Goal: Task Accomplishment & Management: Manage account settings

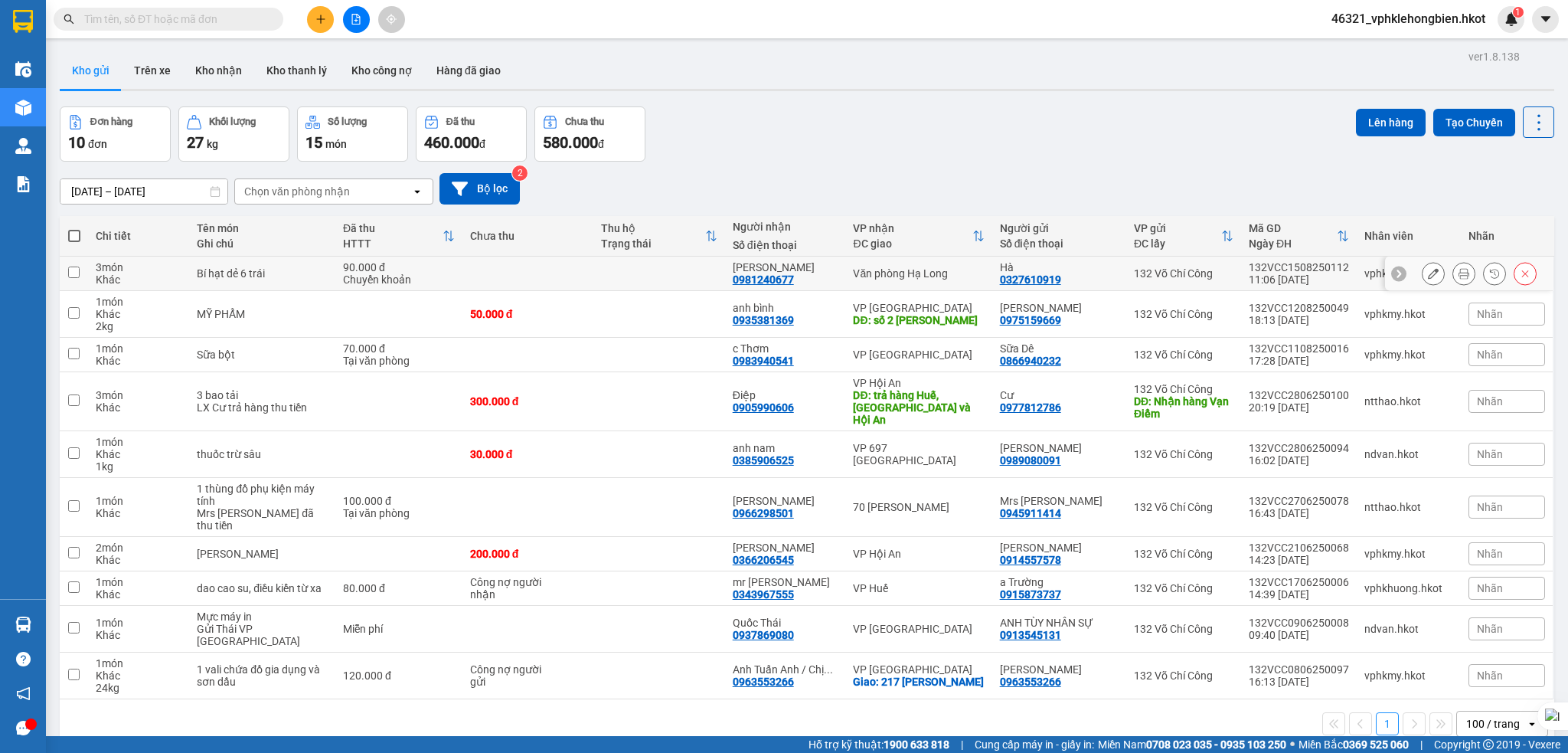
click at [70, 274] on input "checkbox" at bounding box center [74, 272] width 11 height 11
checkbox input "true"
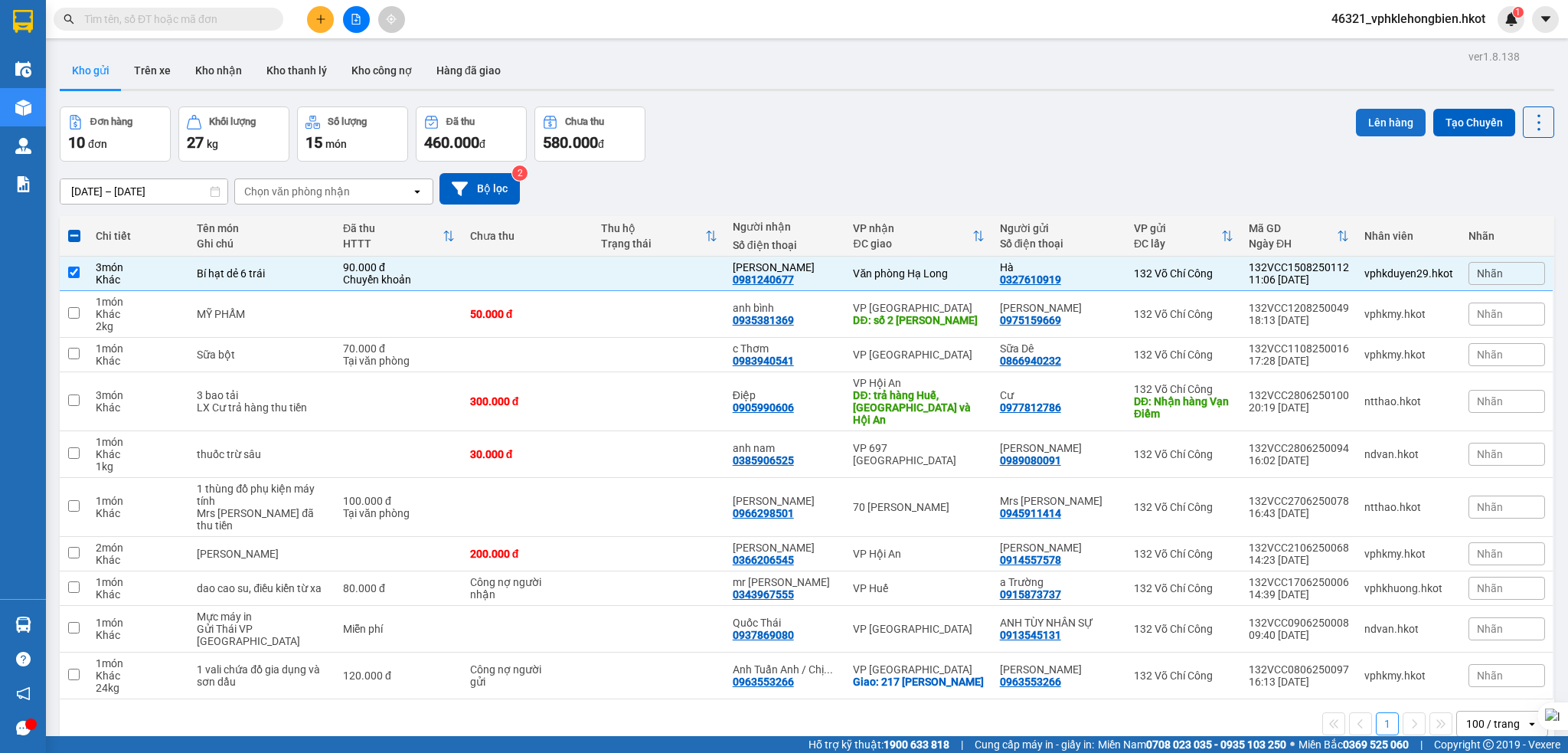
click at [1376, 124] on button "Lên hàng" at bounding box center [1391, 122] width 70 height 27
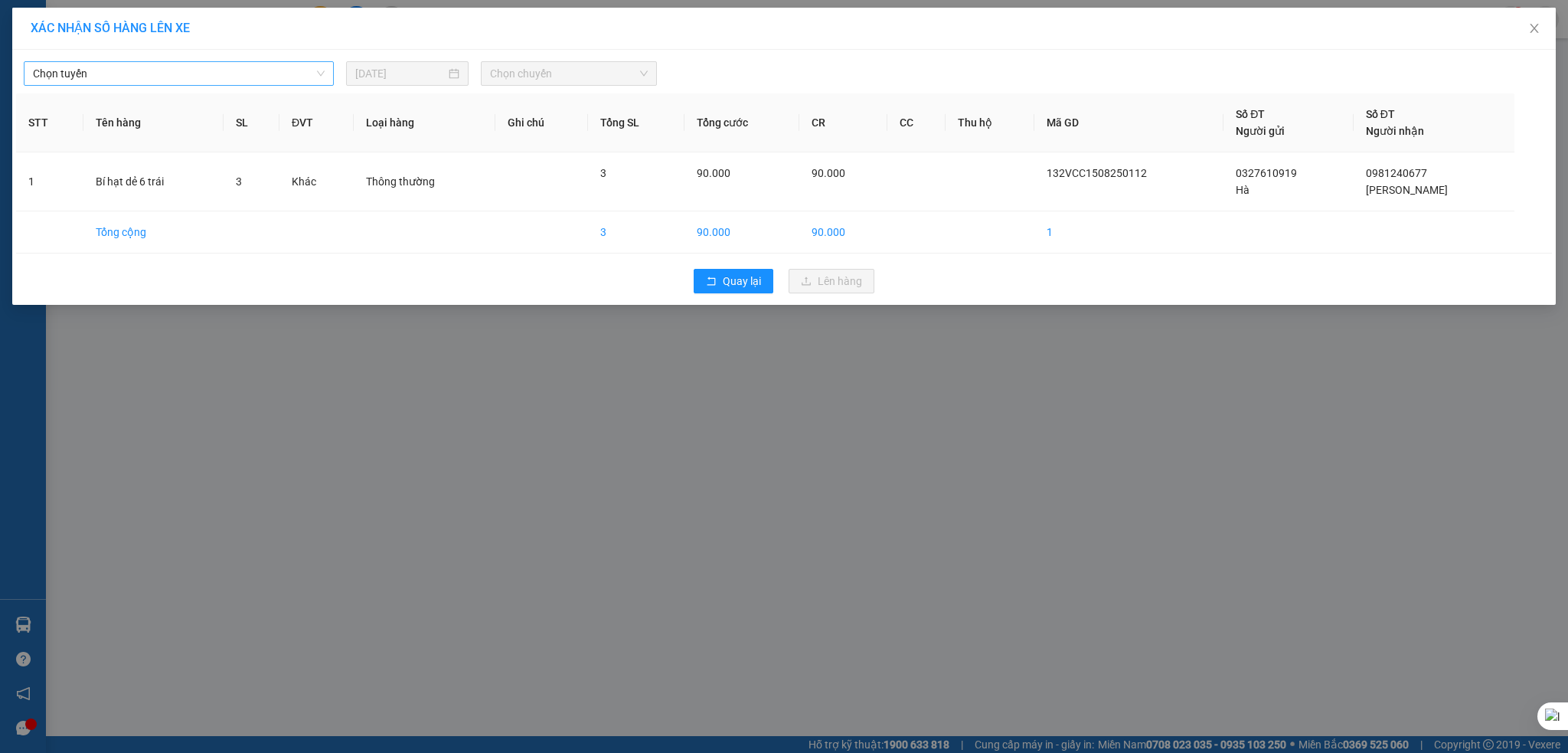
click at [191, 75] on span "Chọn tuyến" at bounding box center [179, 74] width 292 height 23
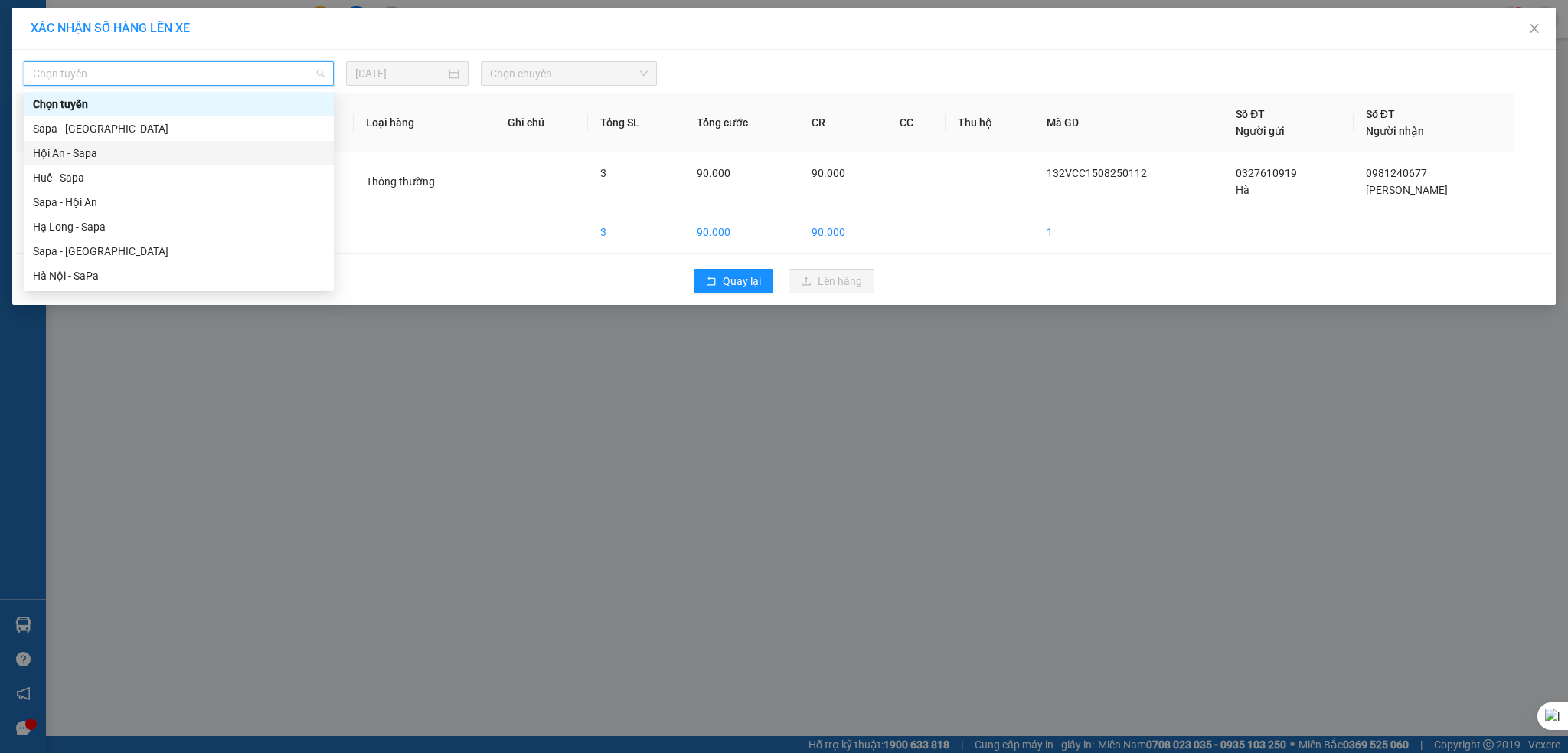
click at [878, 44] on div "XÁC NHẬN SỐ HÀNG LÊN XE" at bounding box center [784, 28] width 1543 height 42
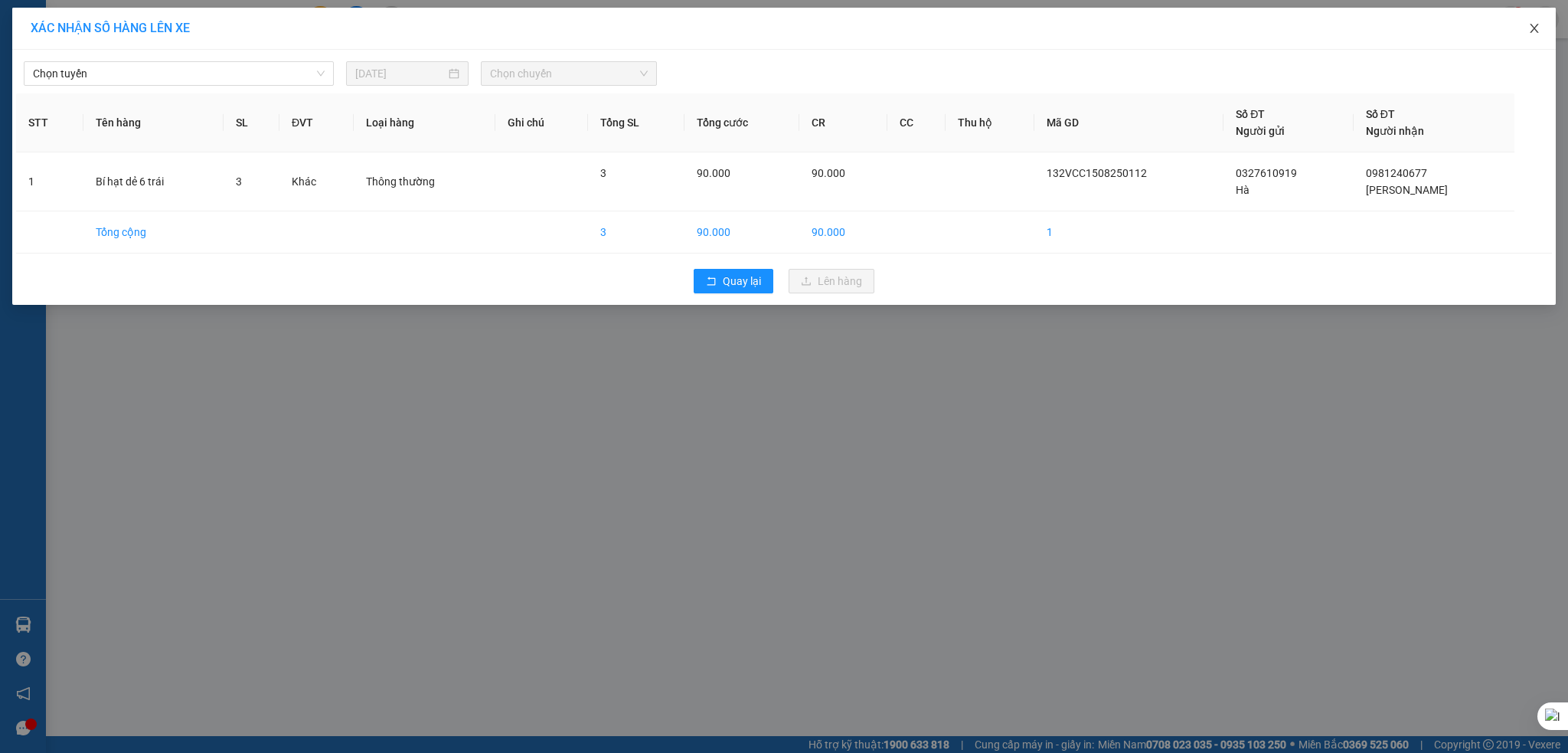
click at [1534, 30] on icon "close" at bounding box center [1534, 27] width 12 height 12
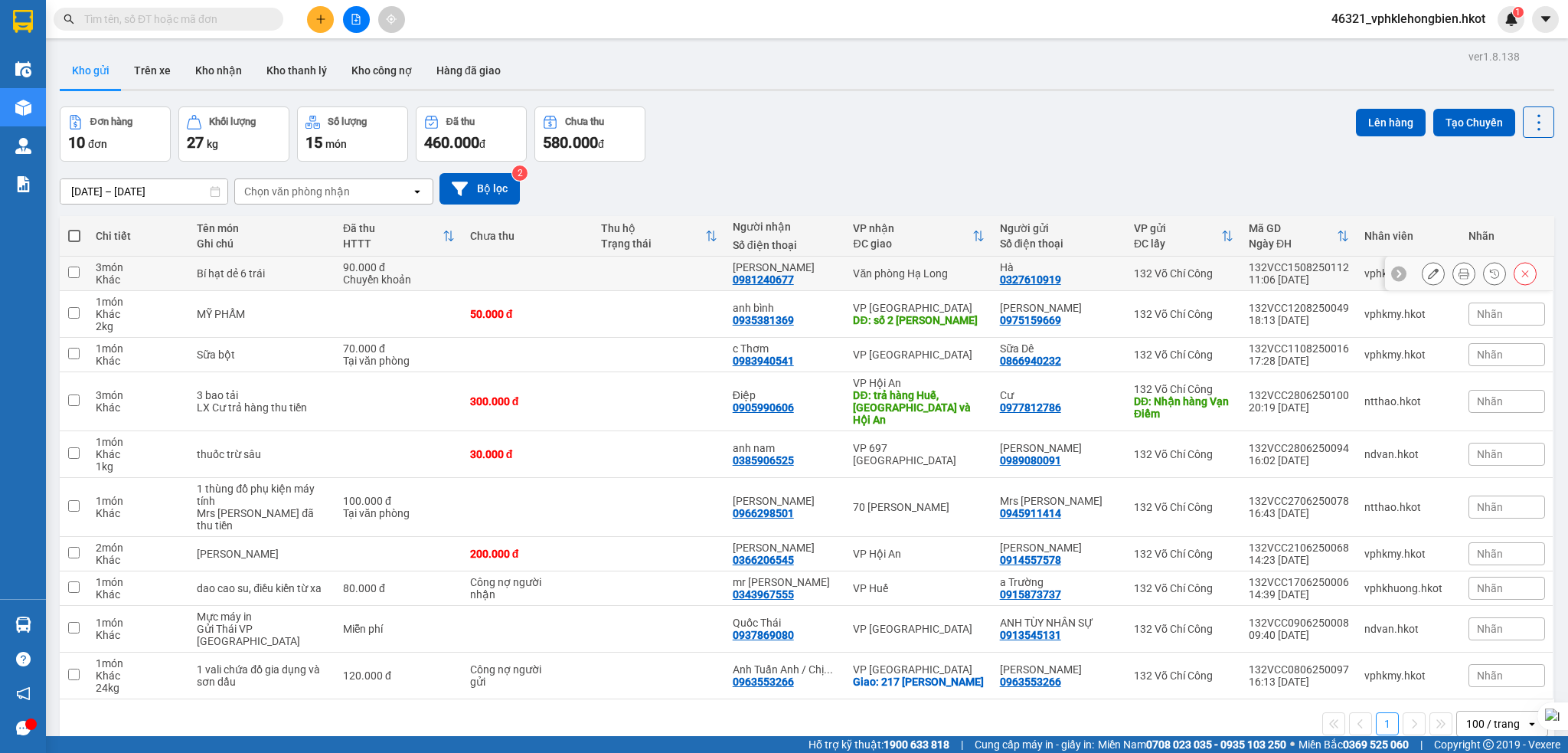
click at [77, 275] on input "checkbox" at bounding box center [74, 272] width 11 height 11
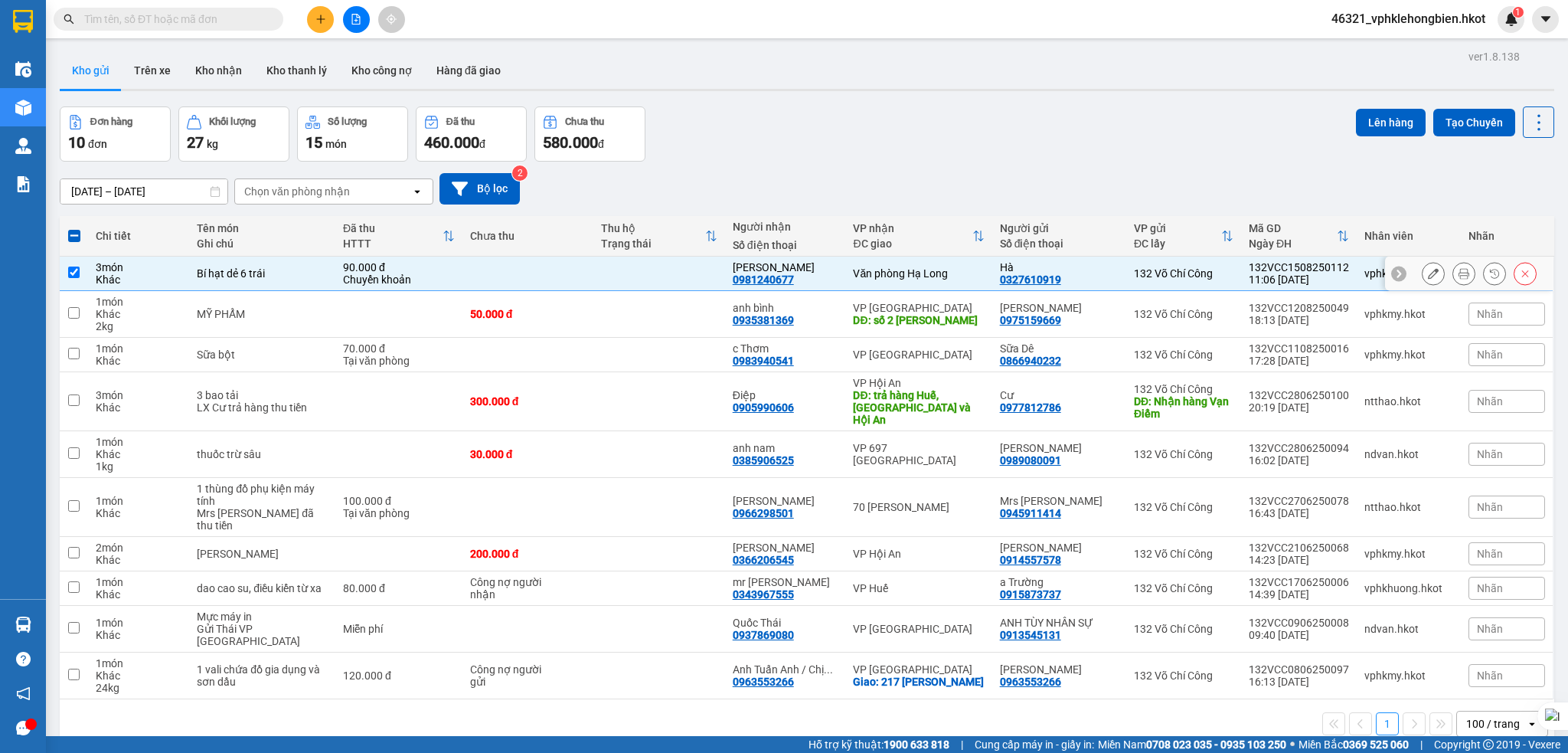
click at [72, 272] on input "checkbox" at bounding box center [74, 272] width 11 height 11
checkbox input "false"
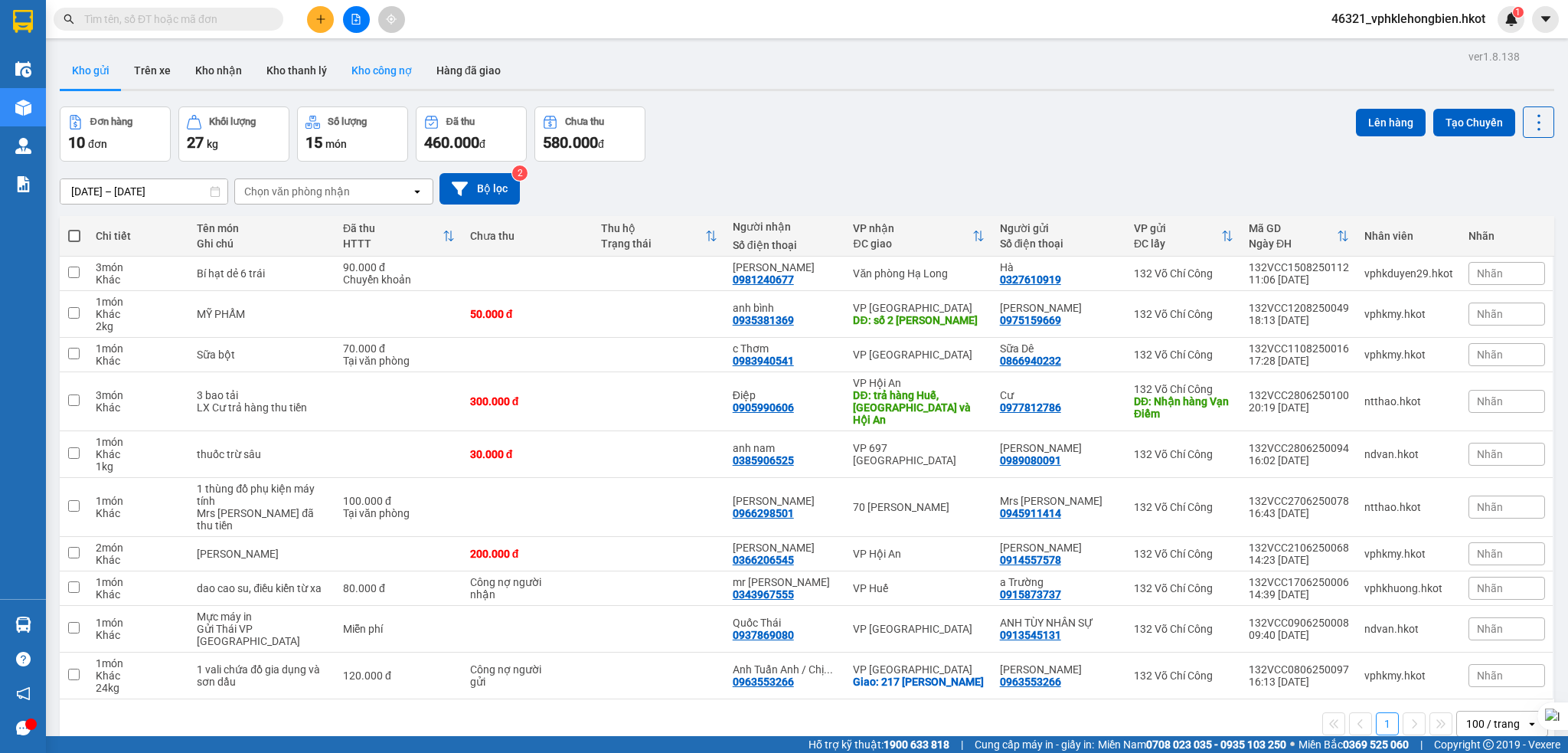
click at [383, 71] on button "Kho công nợ" at bounding box center [382, 70] width 85 height 37
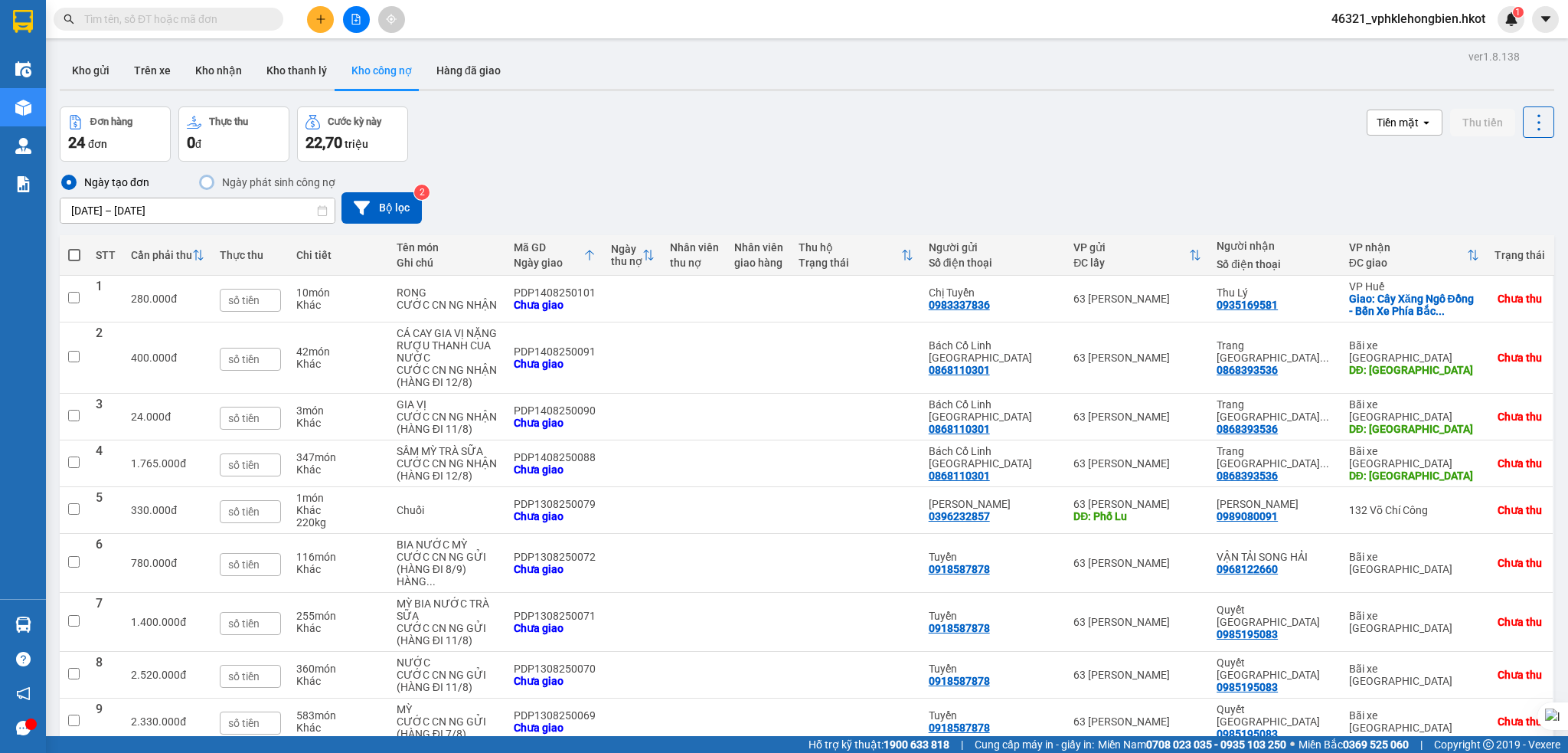
click at [110, 207] on input "[DATE] – [DATE]" at bounding box center [198, 210] width 275 height 25
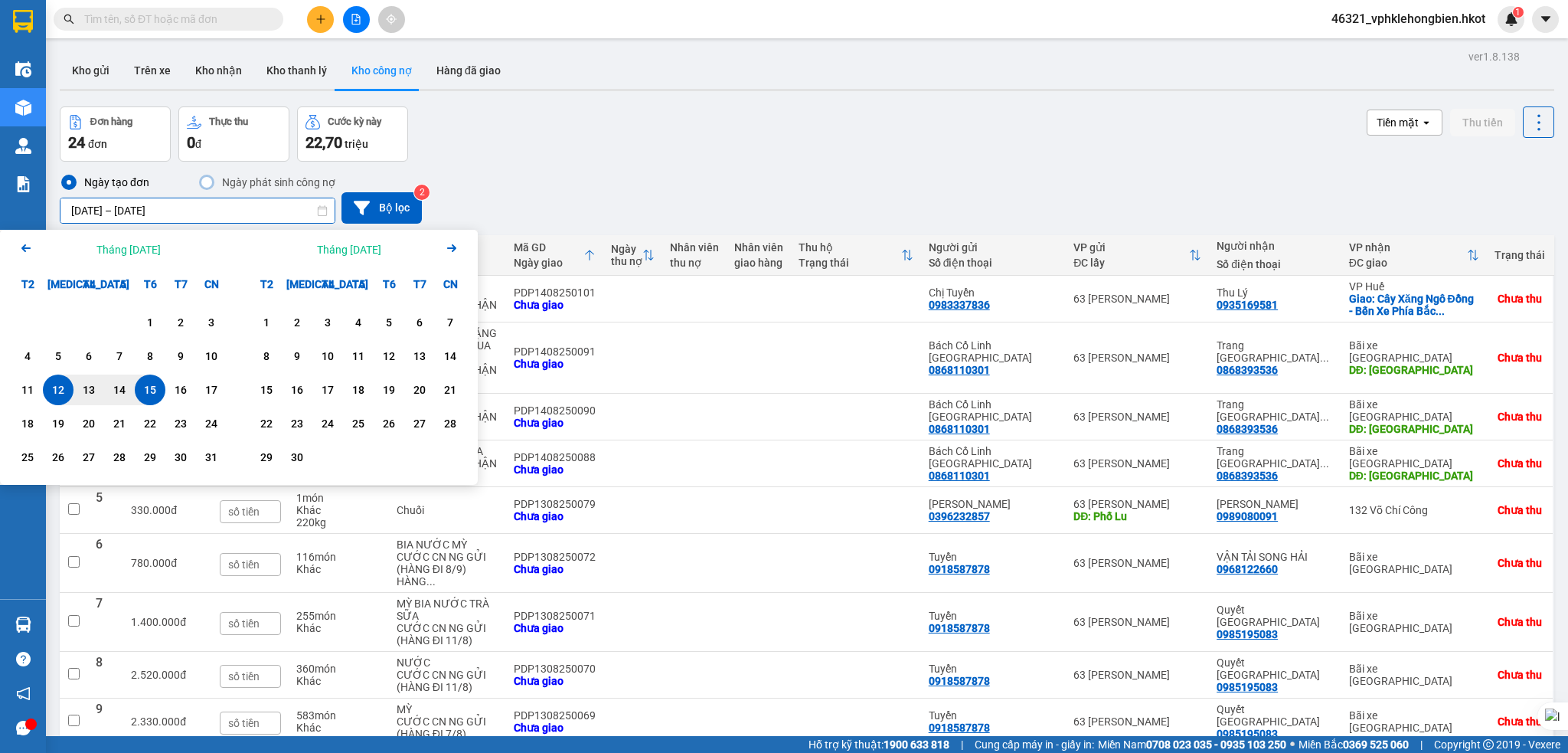
click at [149, 385] on div "15" at bounding box center [150, 389] width 22 height 18
type input "[DATE] – [DATE]"
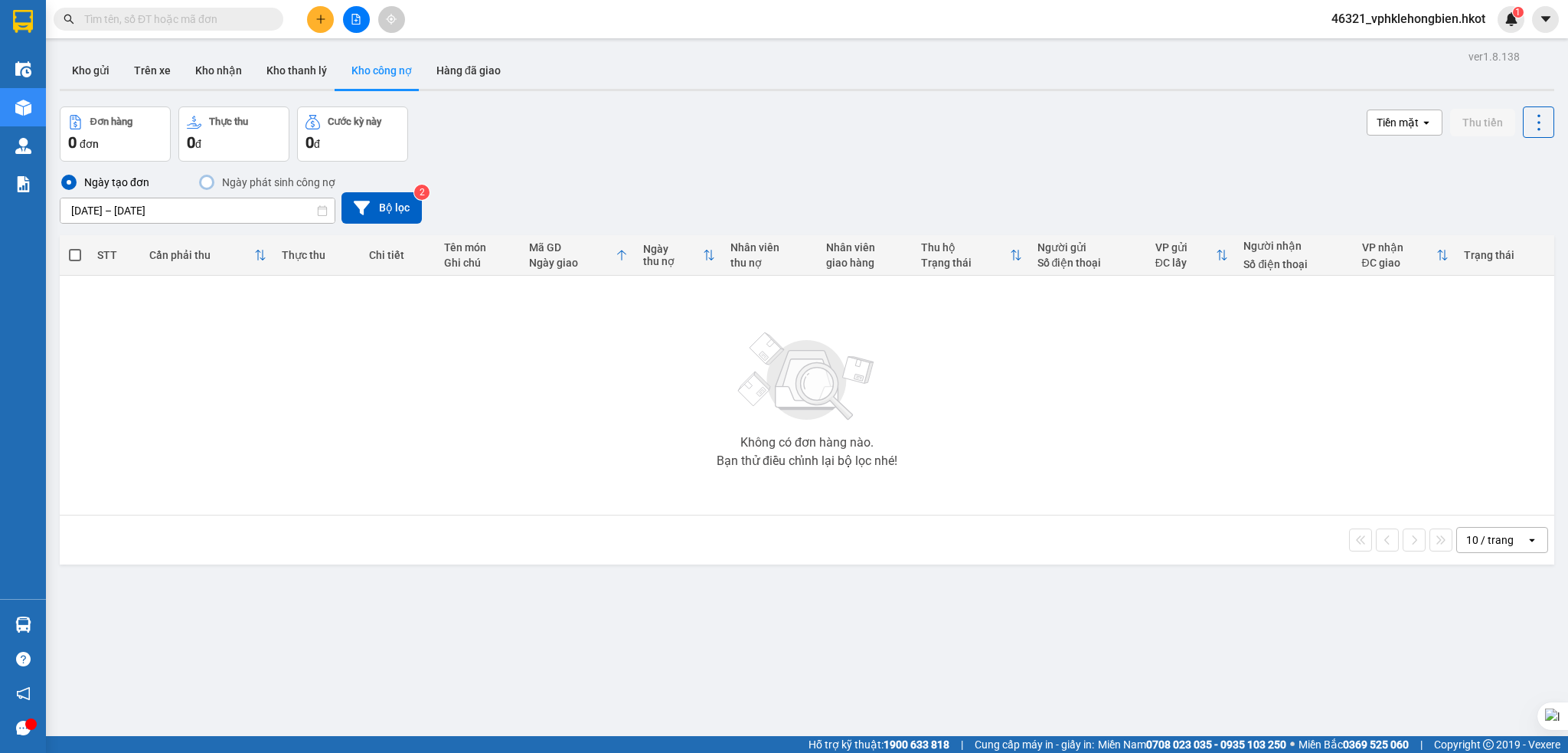
click at [322, 210] on icon at bounding box center [322, 210] width 10 height 10
click at [318, 211] on icon at bounding box center [322, 210] width 10 height 10
click at [246, 211] on input "[DATE] – [DATE]" at bounding box center [198, 210] width 275 height 25
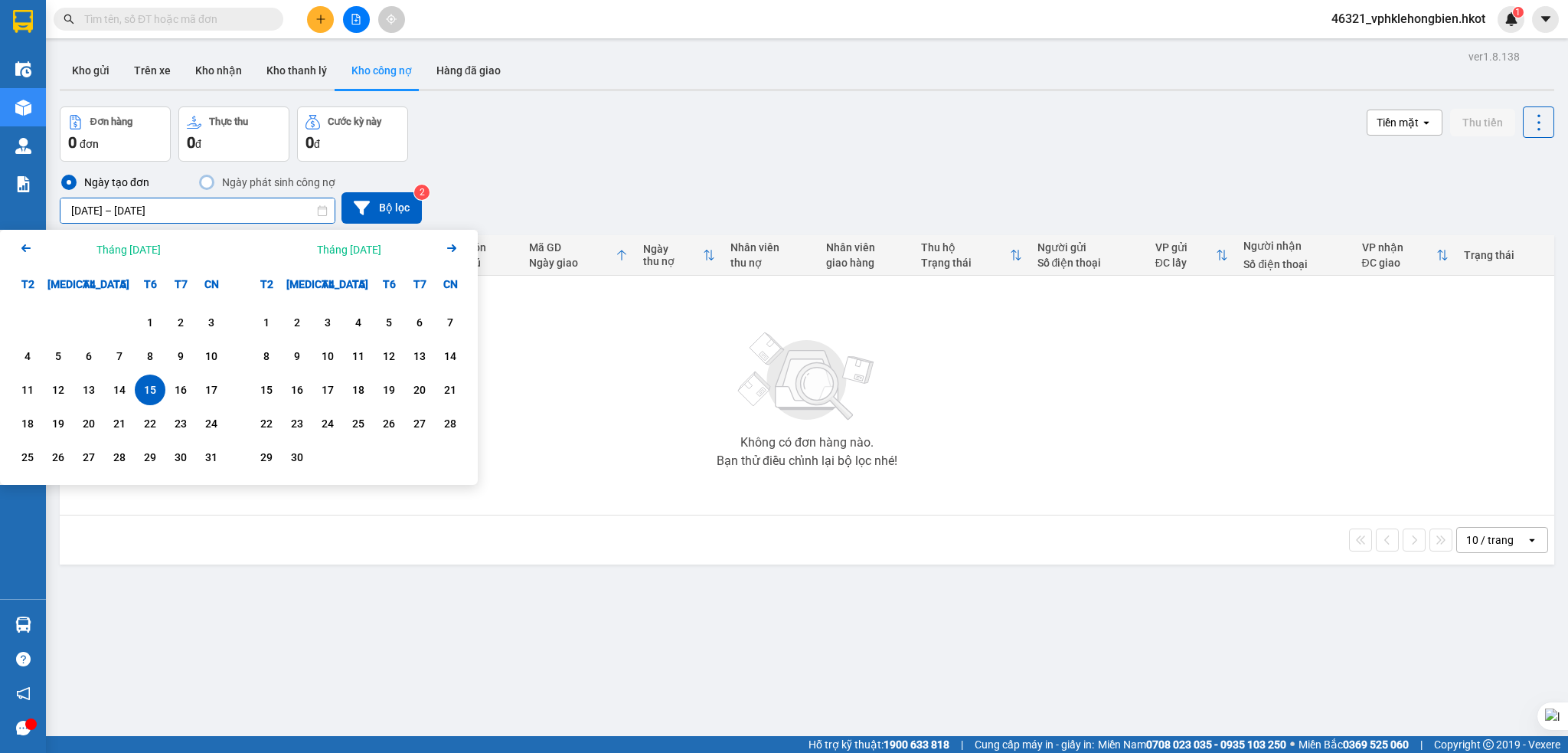
drag, startPoint x: 582, startPoint y: 185, endPoint x: 573, endPoint y: 185, distance: 9.0
click at [580, 185] on div "Ngày tạo đơn Ngày phát sinh công nợ [DATE] – [DATE] Press the down arrow key to…" at bounding box center [807, 198] width 1495 height 50
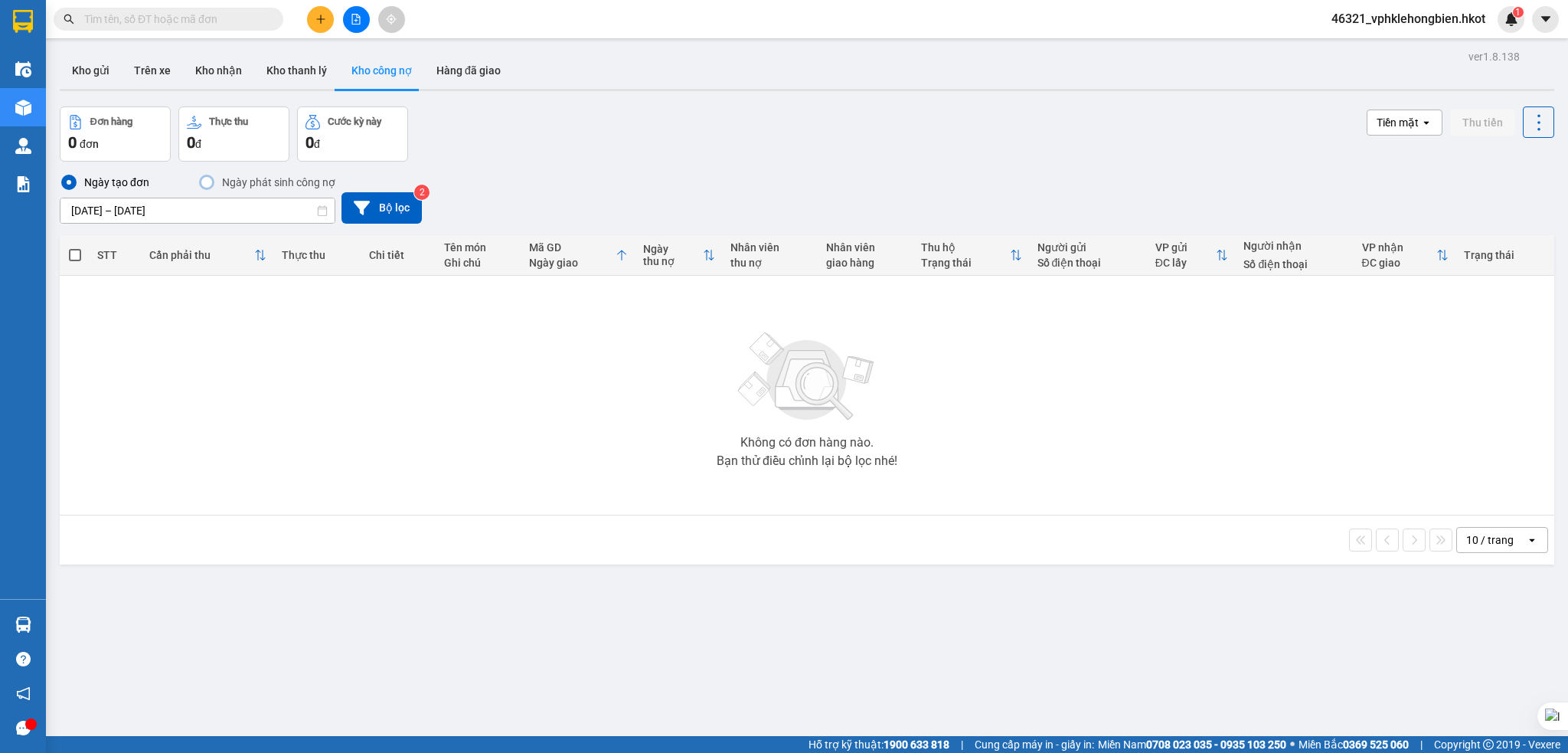
drag, startPoint x: 317, startPoint y: 210, endPoint x: 262, endPoint y: 211, distance: 55.0
click at [317, 210] on icon at bounding box center [322, 210] width 10 height 10
click at [260, 211] on input "[DATE] – [DATE]" at bounding box center [198, 210] width 275 height 25
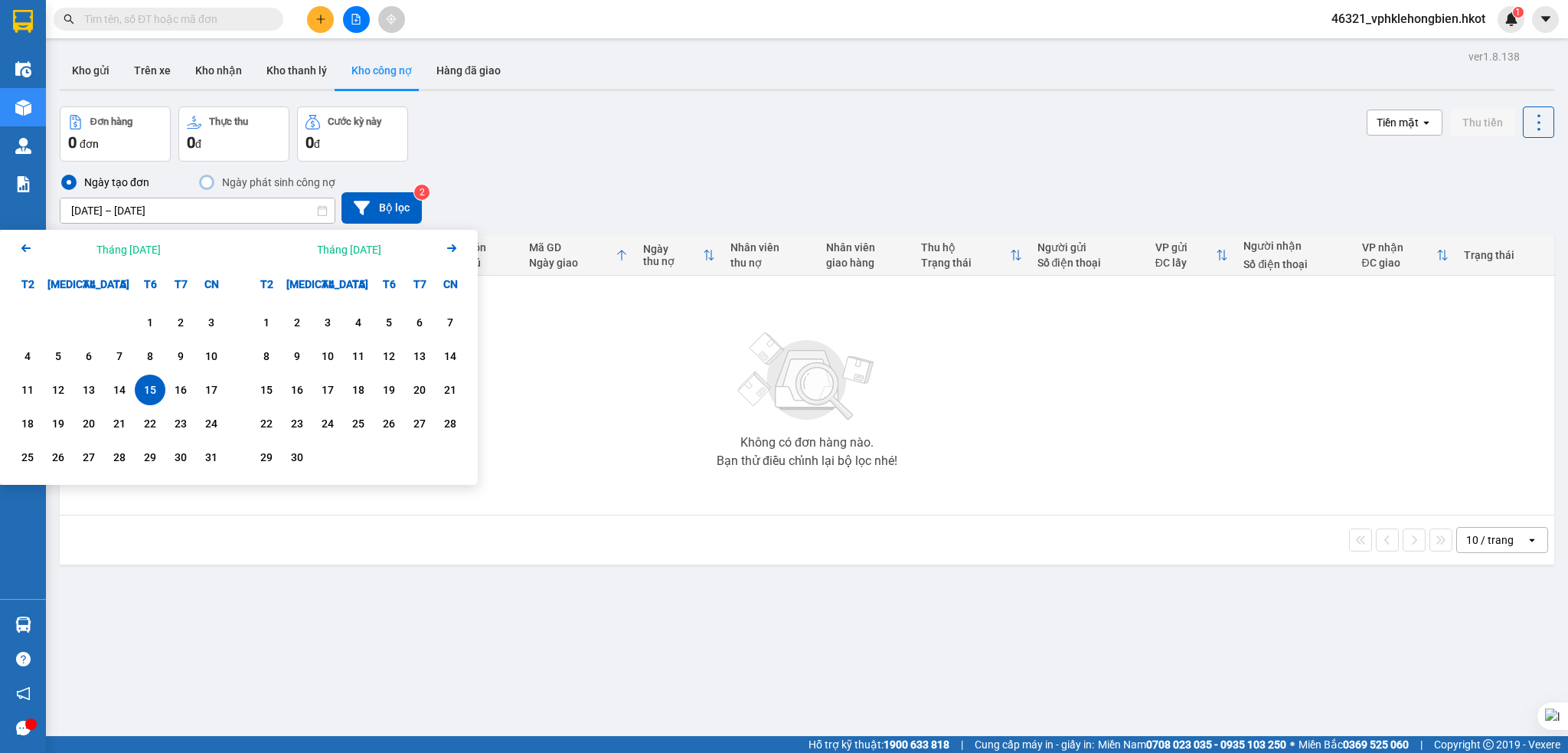
drag, startPoint x: 304, startPoint y: 249, endPoint x: 637, endPoint y: 176, distance: 340.9
click at [637, 176] on div "Ngày tạo đơn Ngày phát sinh công nợ [DATE] – [DATE] Press the down arrow key to…" at bounding box center [807, 198] width 1495 height 50
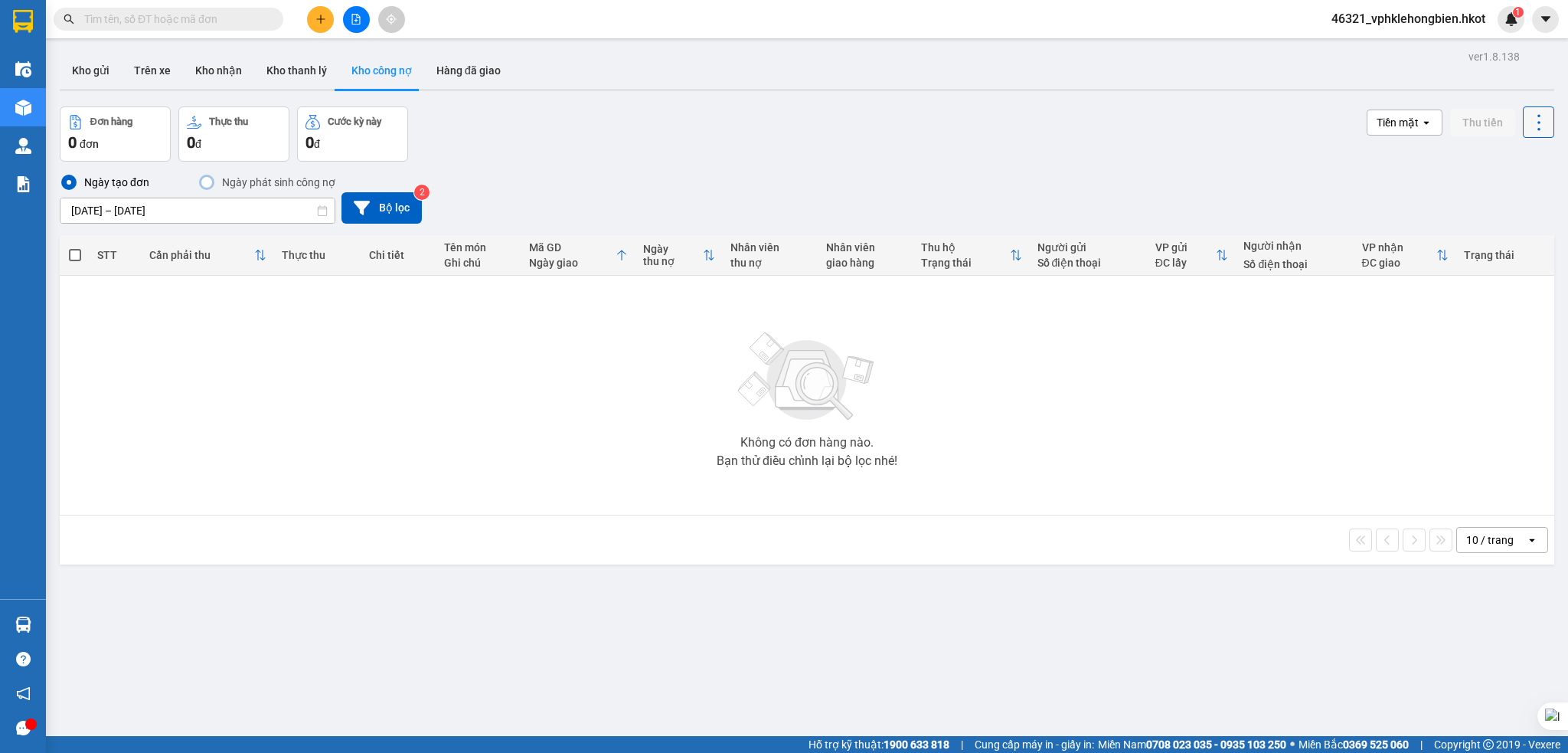
click at [1528, 116] on icon at bounding box center [1539, 122] width 22 height 22
click at [1253, 156] on div "Đơn hàng 0 đơn Thực thu 0 đ Cước kỳ này 0 đ Tiền mặt open Thu tiền" at bounding box center [807, 134] width 1495 height 55
click at [289, 66] on button "Kho thanh lý" at bounding box center [297, 70] width 85 height 37
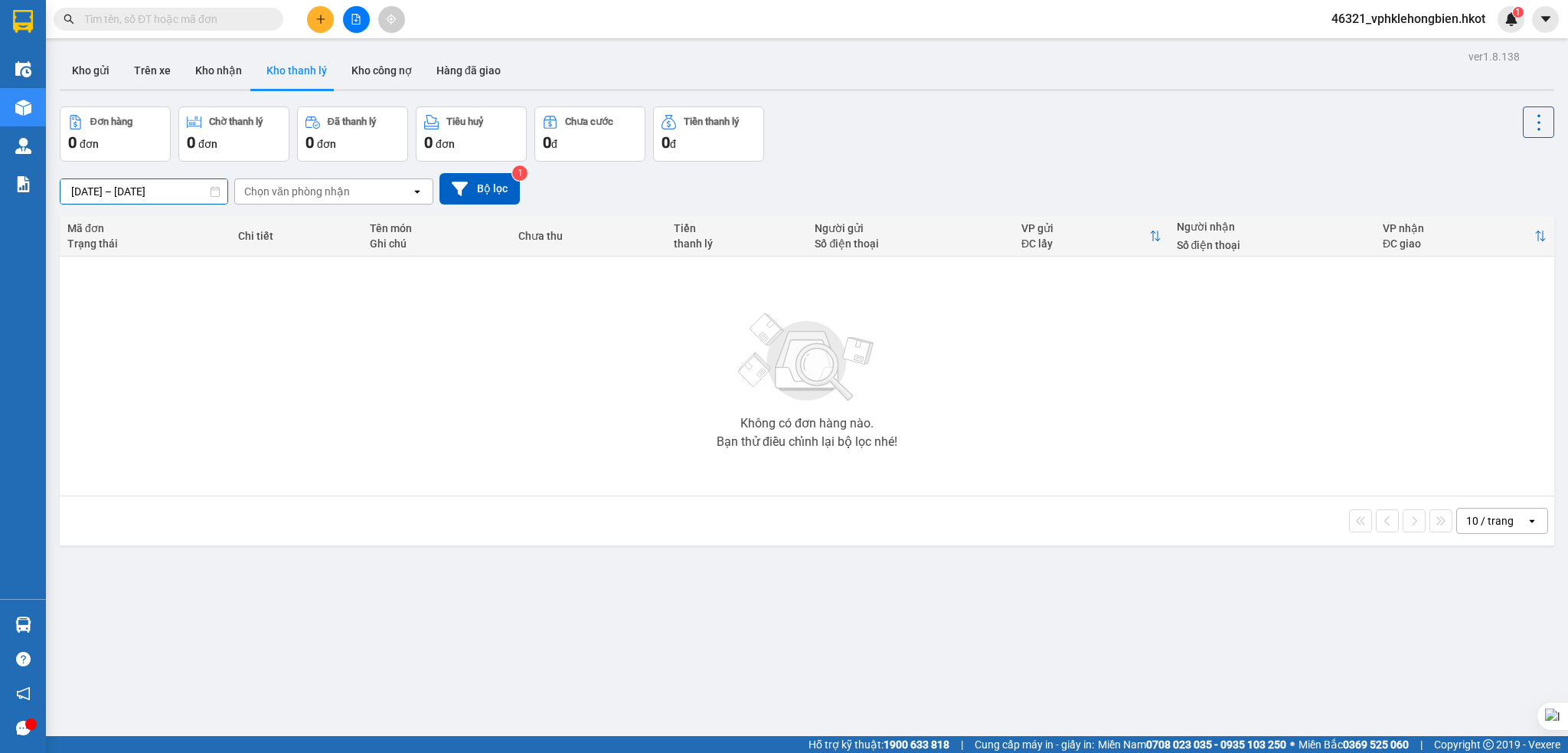
click at [154, 190] on input "[DATE] – [DATE]" at bounding box center [144, 191] width 167 height 25
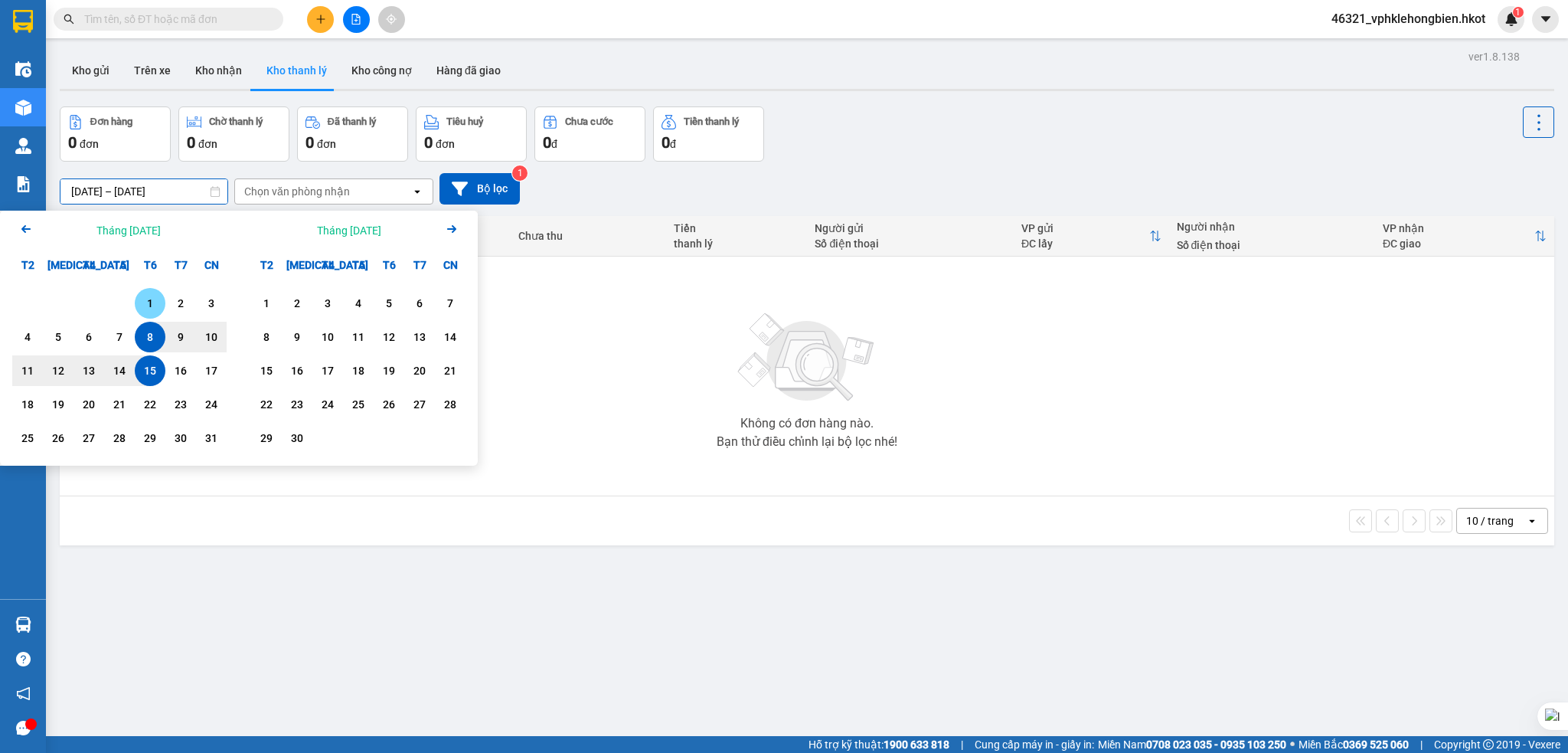
click at [153, 305] on div "1" at bounding box center [150, 303] width 22 height 18
click at [213, 369] on div "17" at bounding box center [211, 370] width 22 height 18
type input "[DATE] – [DATE]"
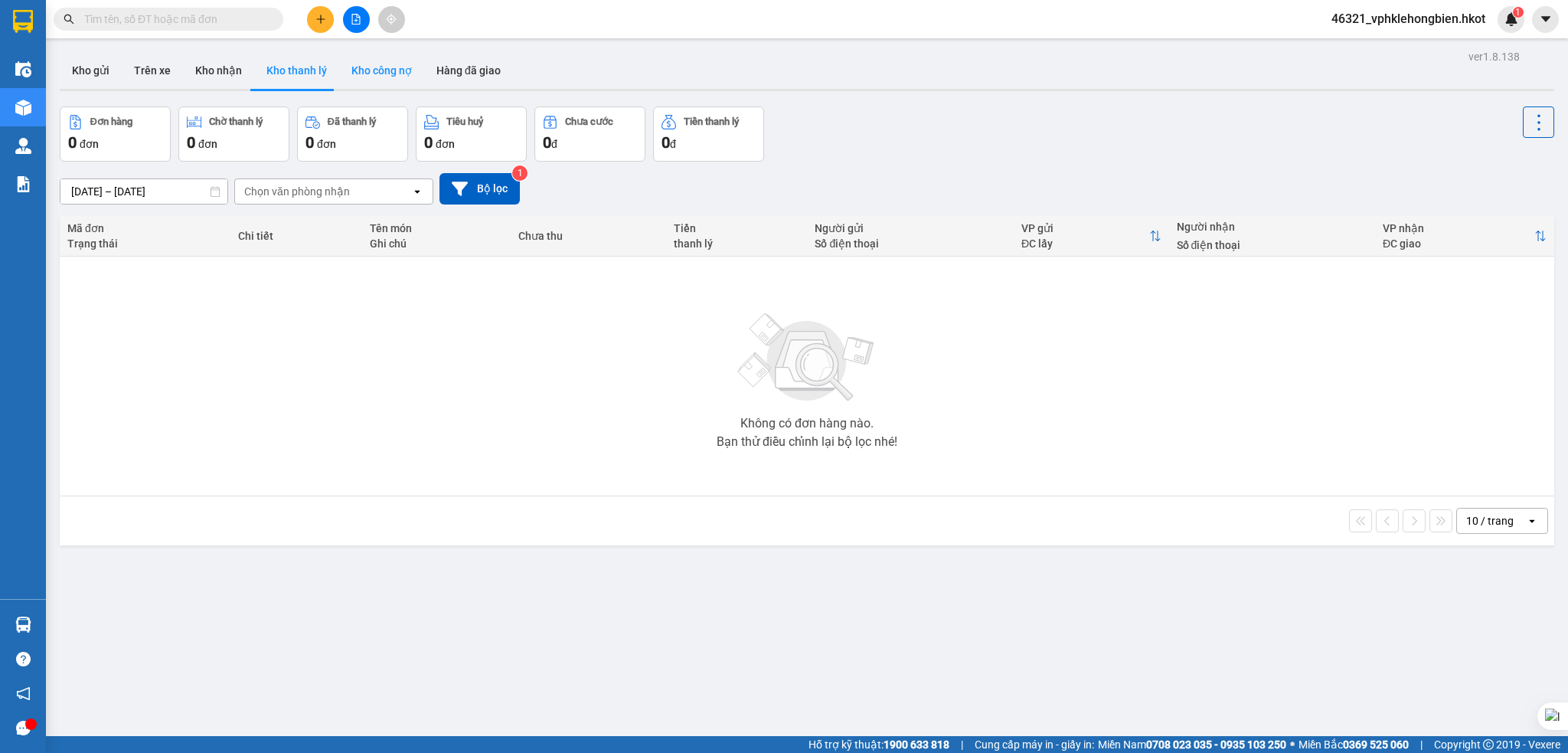
click at [387, 72] on button "Kho công nợ" at bounding box center [382, 70] width 85 height 37
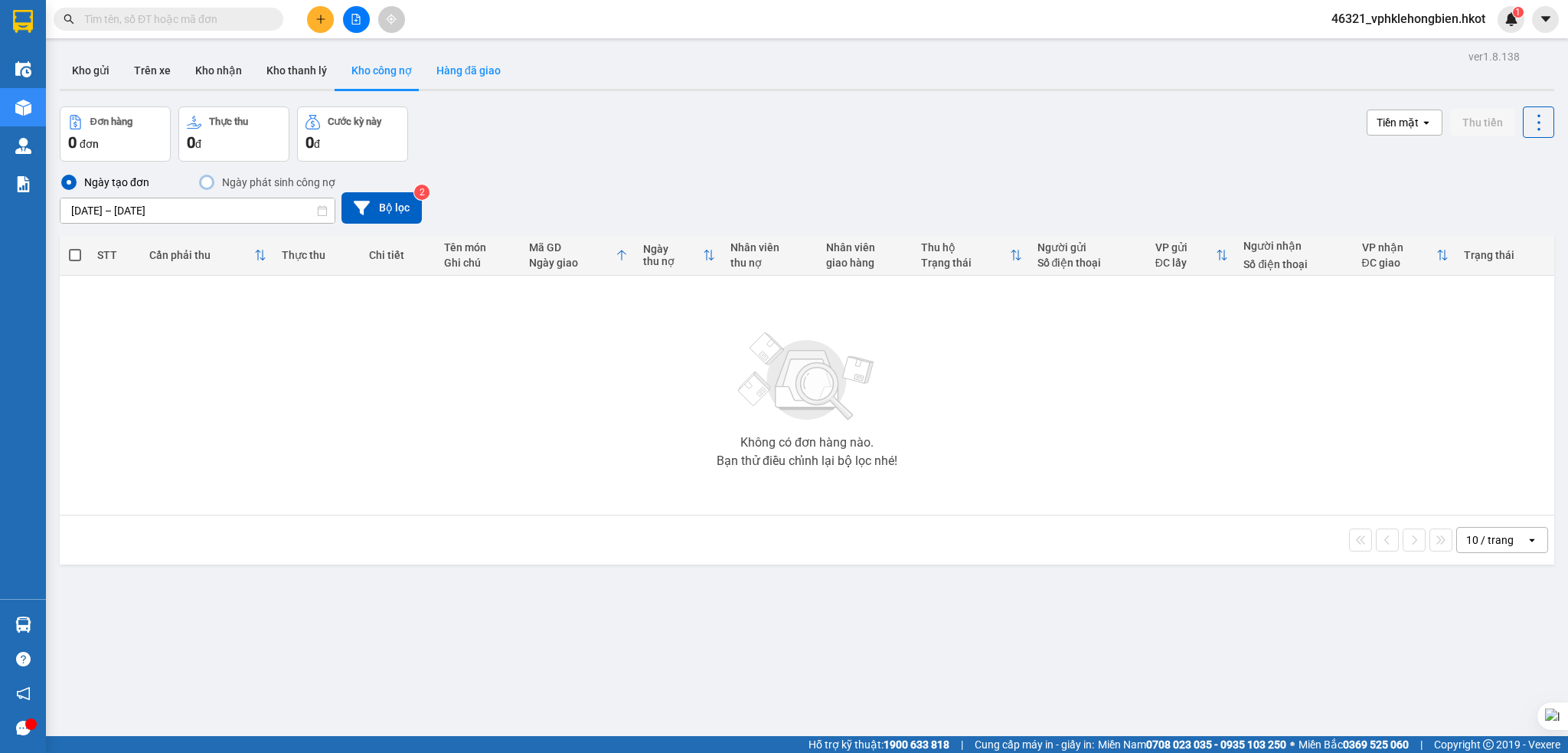
click at [462, 71] on button "Hàng đã giao" at bounding box center [469, 70] width 89 height 37
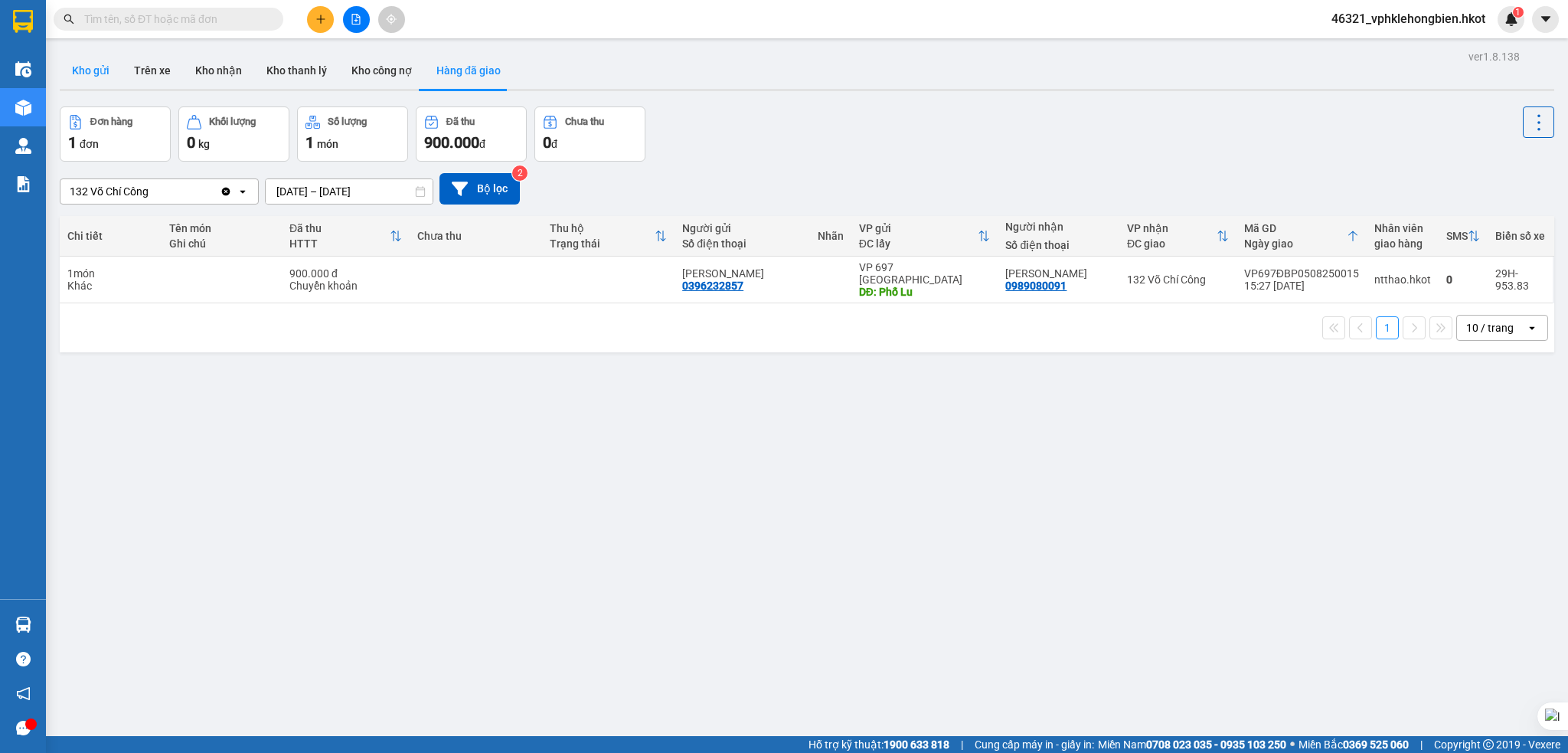
click at [97, 74] on button "Kho gửi" at bounding box center [91, 70] width 62 height 37
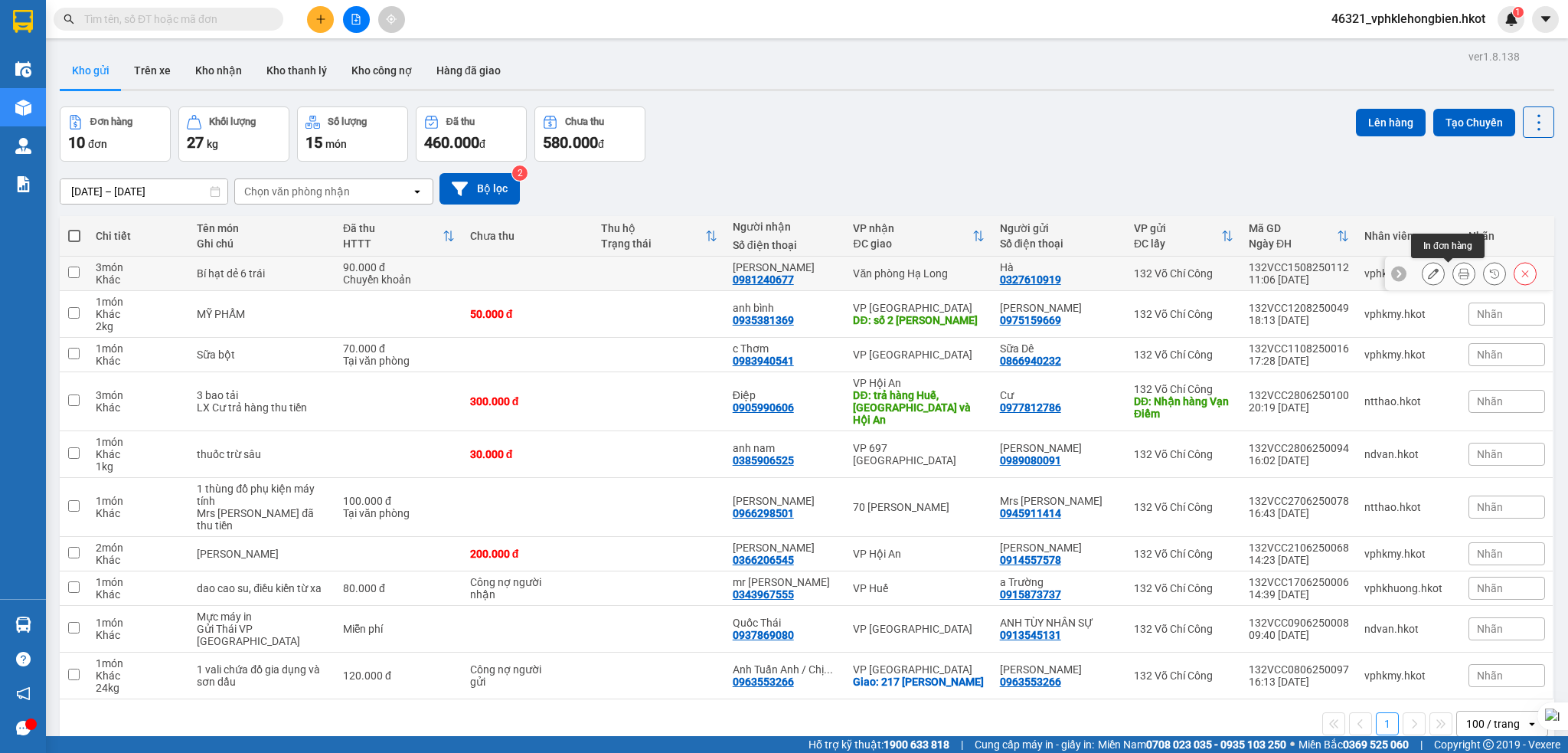
click at [1459, 273] on icon at bounding box center [1464, 273] width 10 height 10
click at [375, 74] on button "Kho công nợ" at bounding box center [382, 70] width 85 height 37
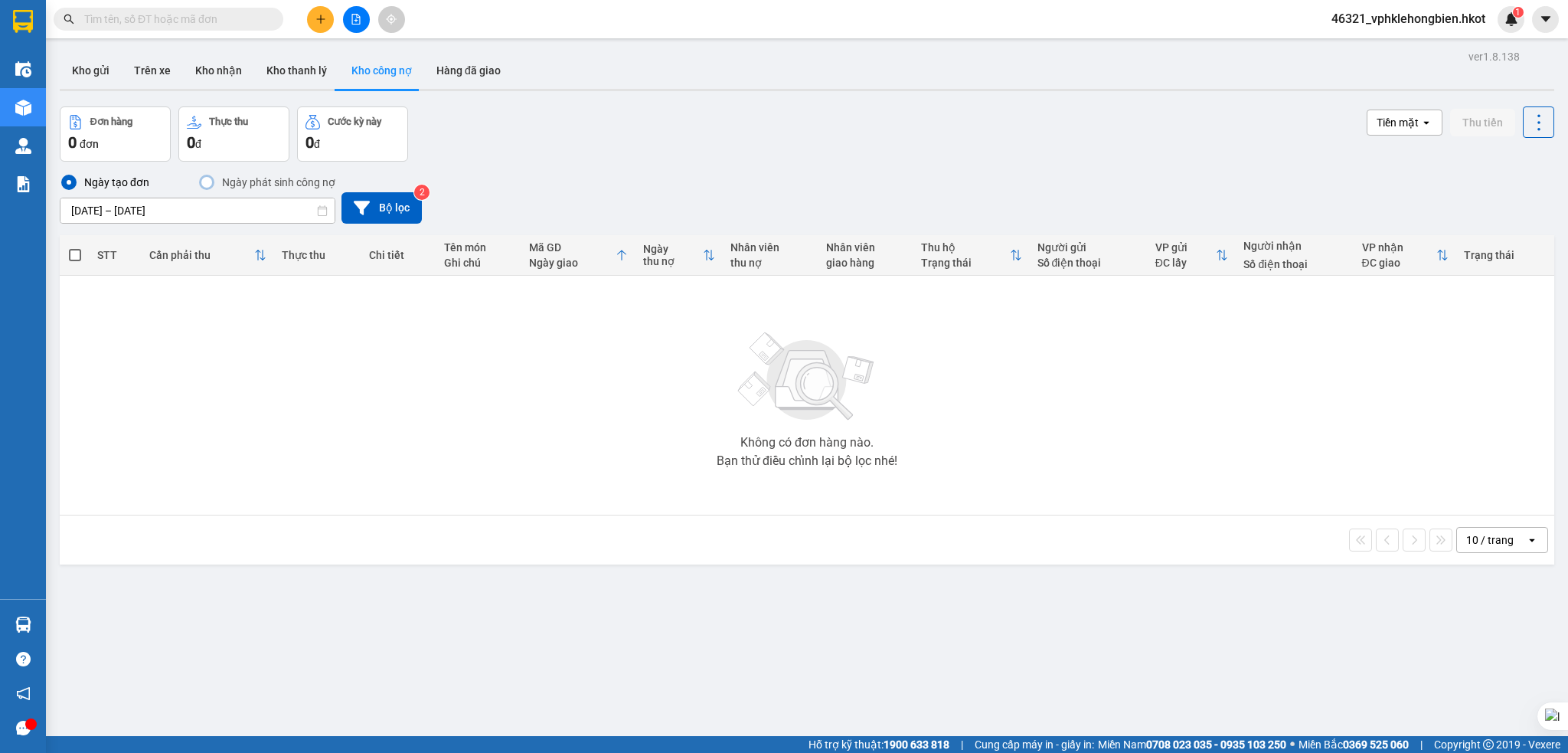
click at [90, 209] on input "[DATE] – [DATE]" at bounding box center [198, 210] width 275 height 25
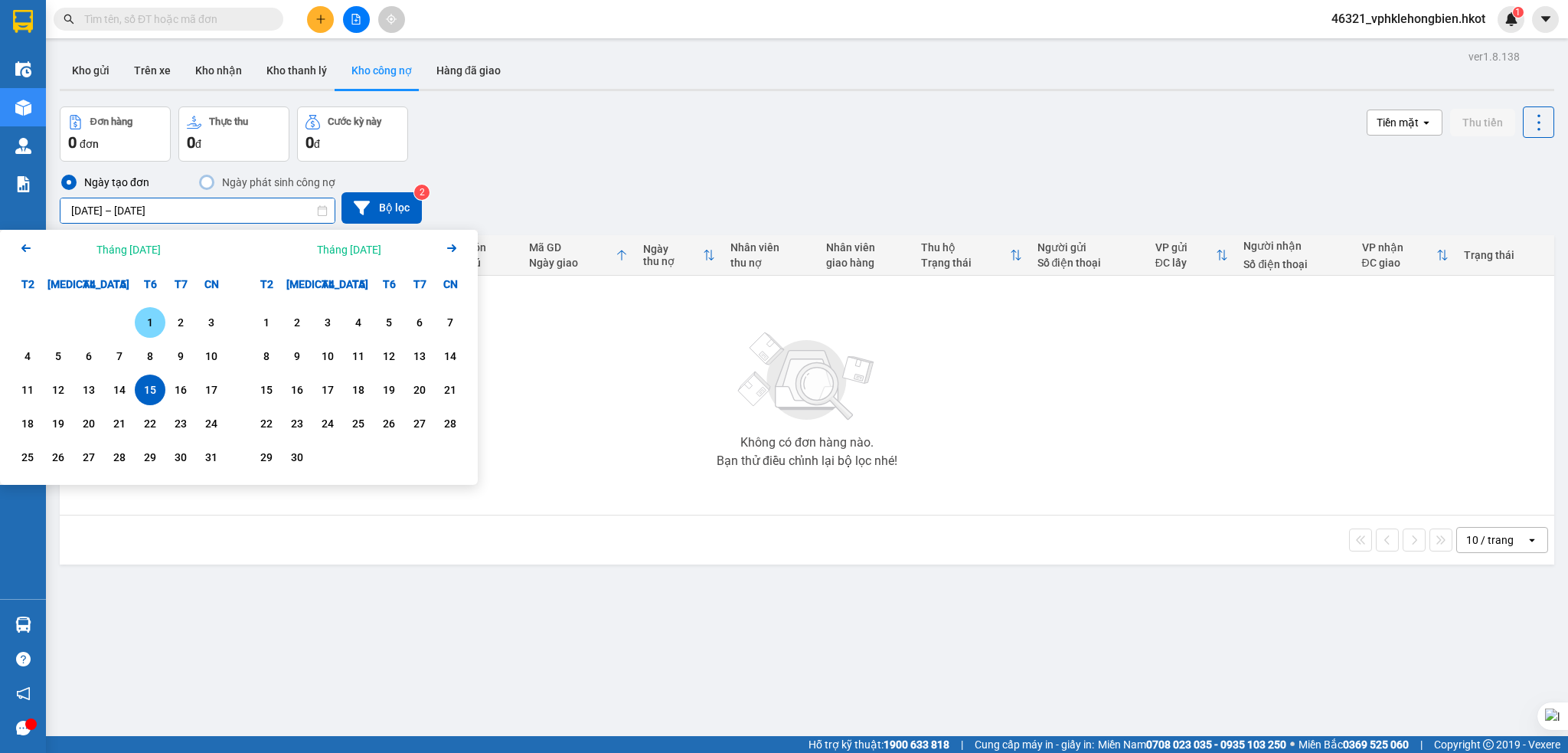
click at [162, 318] on div "1" at bounding box center [150, 322] width 30 height 30
drag, startPoint x: 151, startPoint y: 393, endPoint x: 322, endPoint y: 399, distance: 171.1
click at [151, 393] on div "15" at bounding box center [150, 389] width 22 height 18
type input "[DATE] – [DATE]"
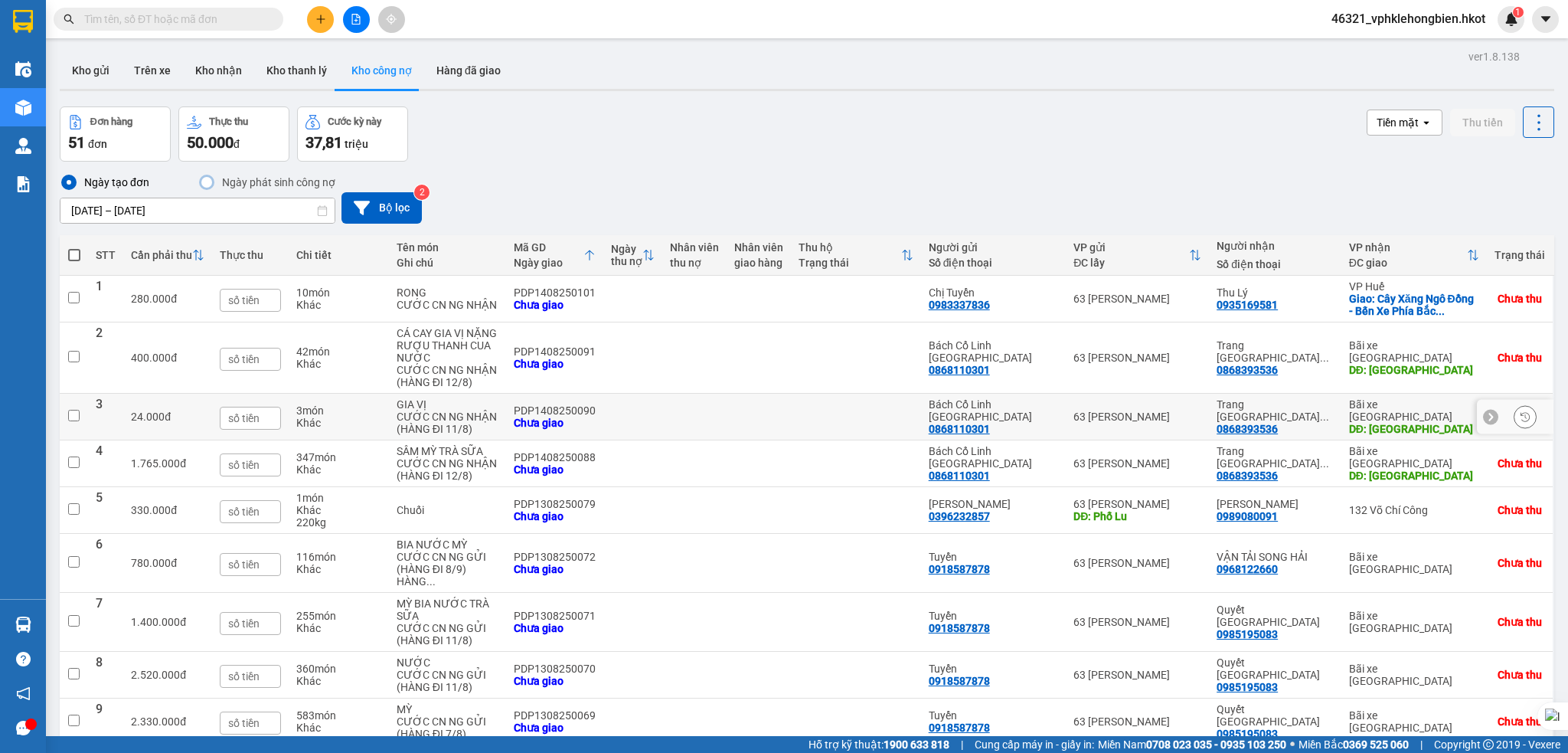
scroll to position [107, 0]
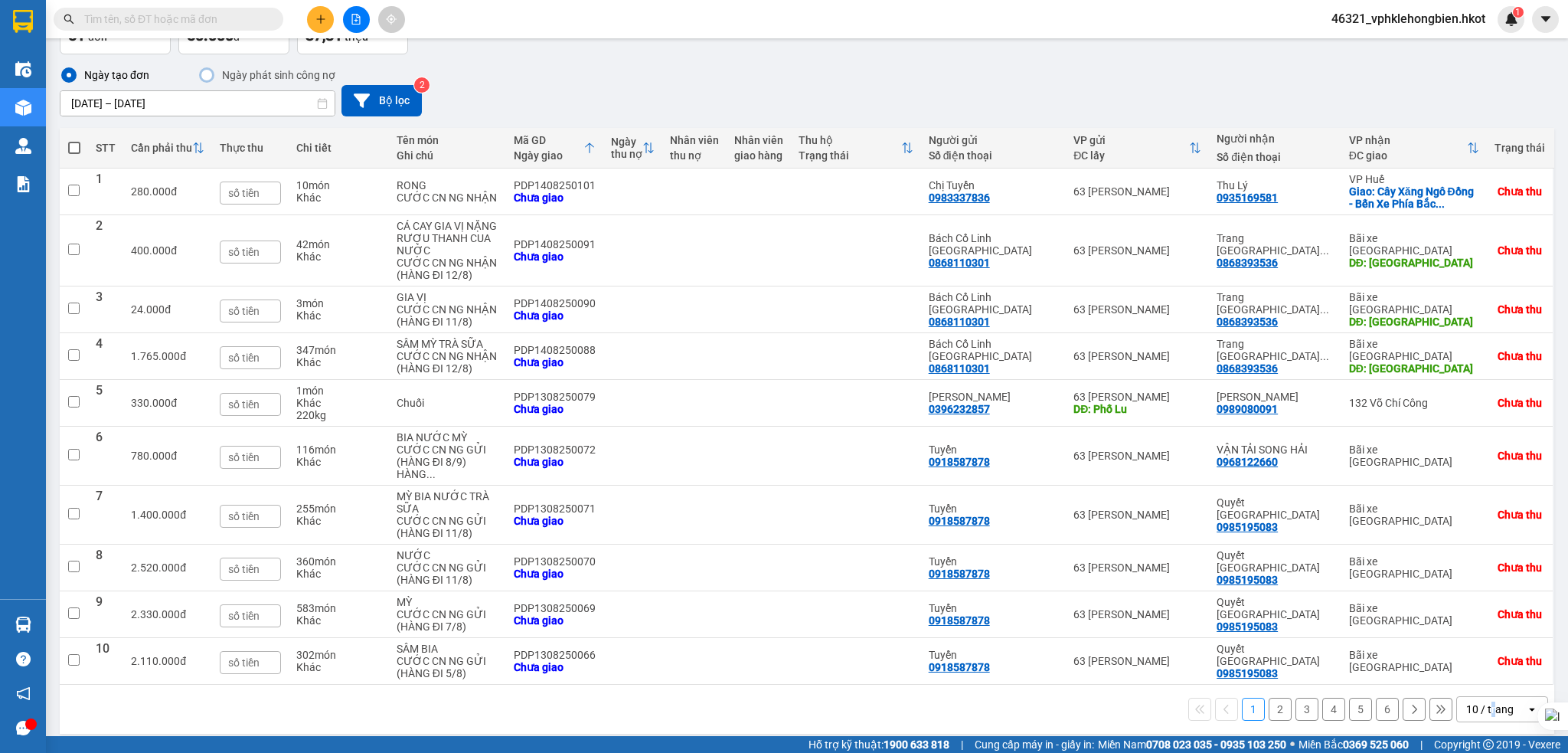
click at [1479, 710] on div "1 2 3 4 5 6 10 / trang open" at bounding box center [807, 709] width 1495 height 49
click at [1483, 702] on div "10 / trang" at bounding box center [1490, 709] width 47 height 15
drag, startPoint x: 1471, startPoint y: 661, endPoint x: 1463, endPoint y: 652, distance: 12.0
click at [1473, 661] on span "100 / trang" at bounding box center [1480, 665] width 55 height 15
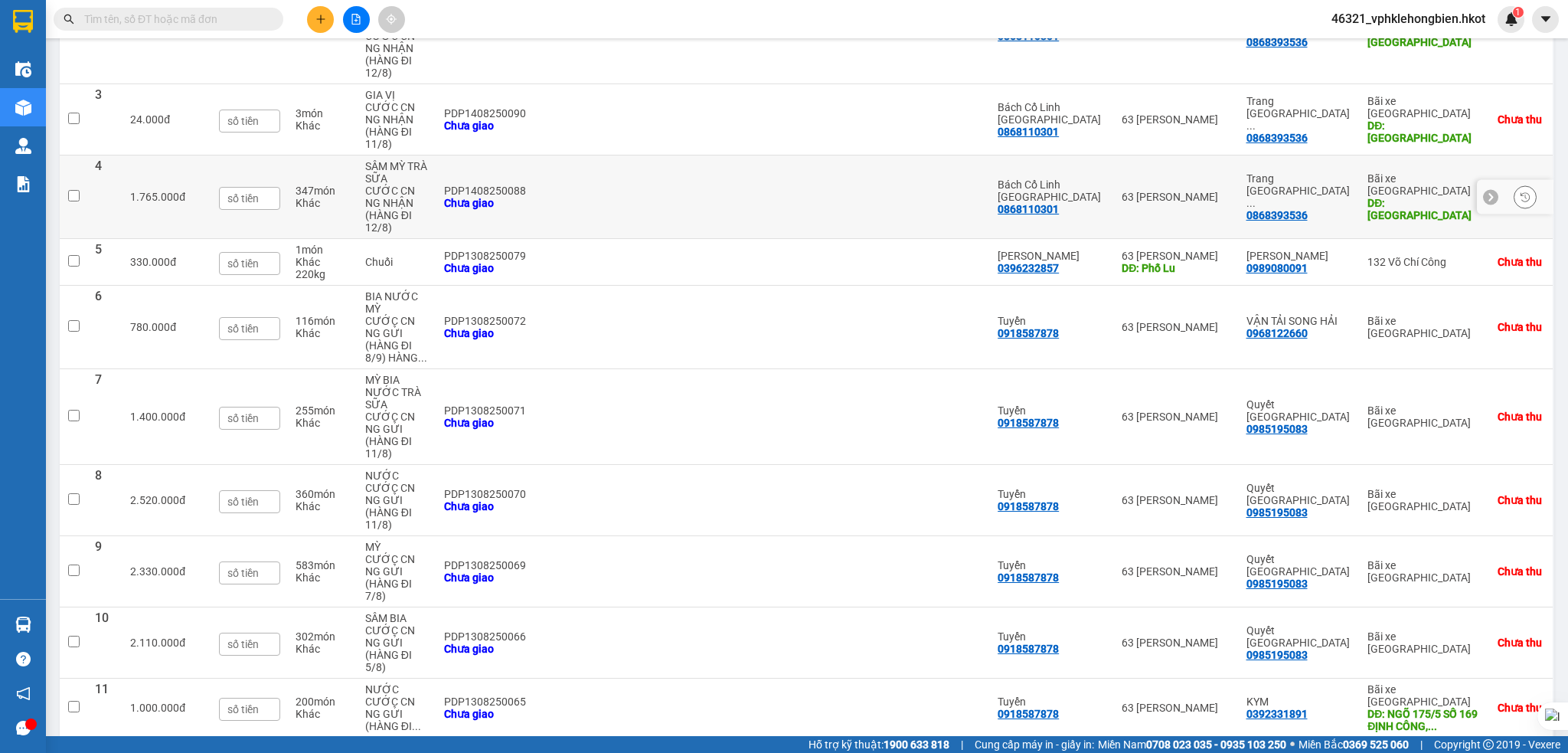
scroll to position [0, 0]
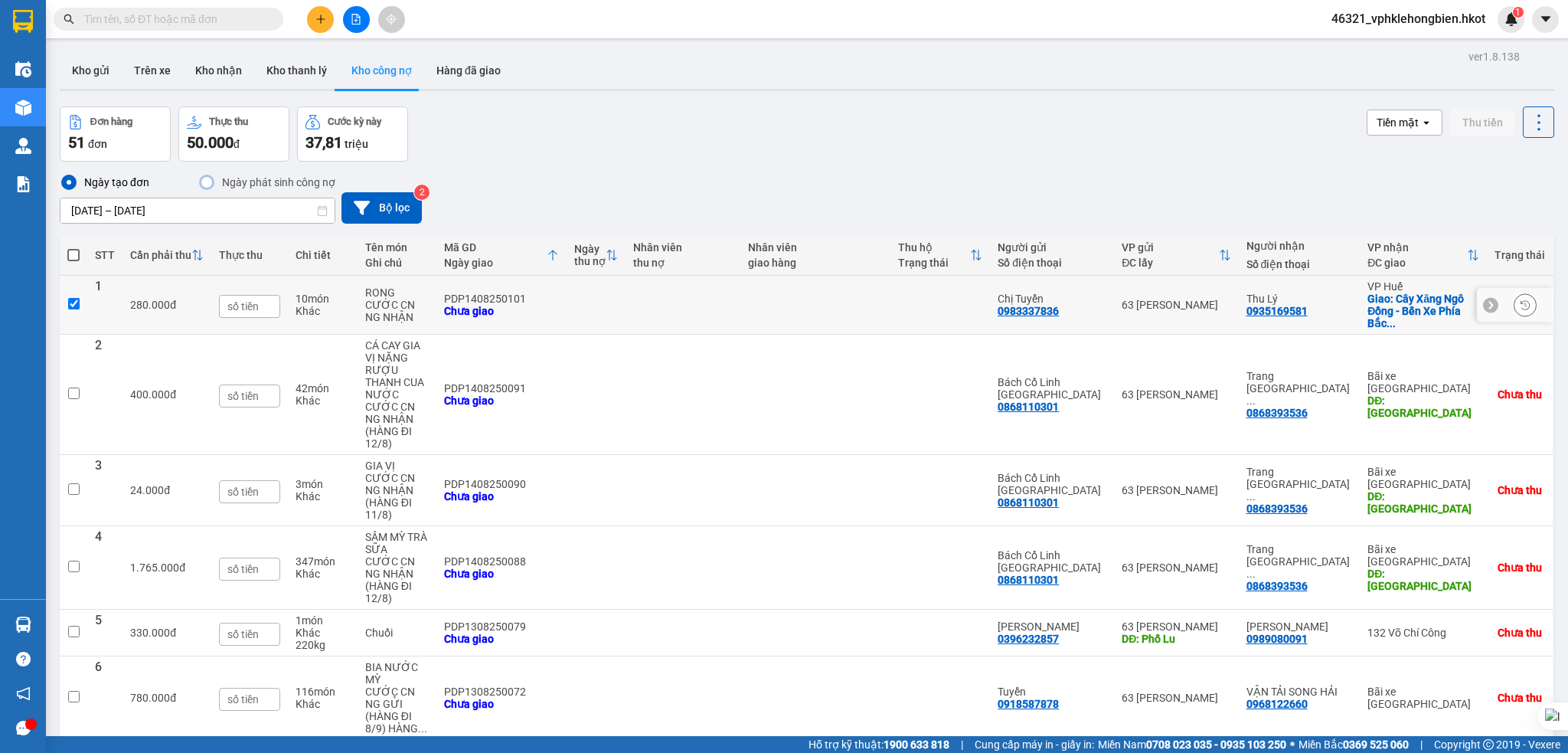
checkbox input "true"
click at [258, 311] on input "text" at bounding box center [249, 306] width 62 height 23
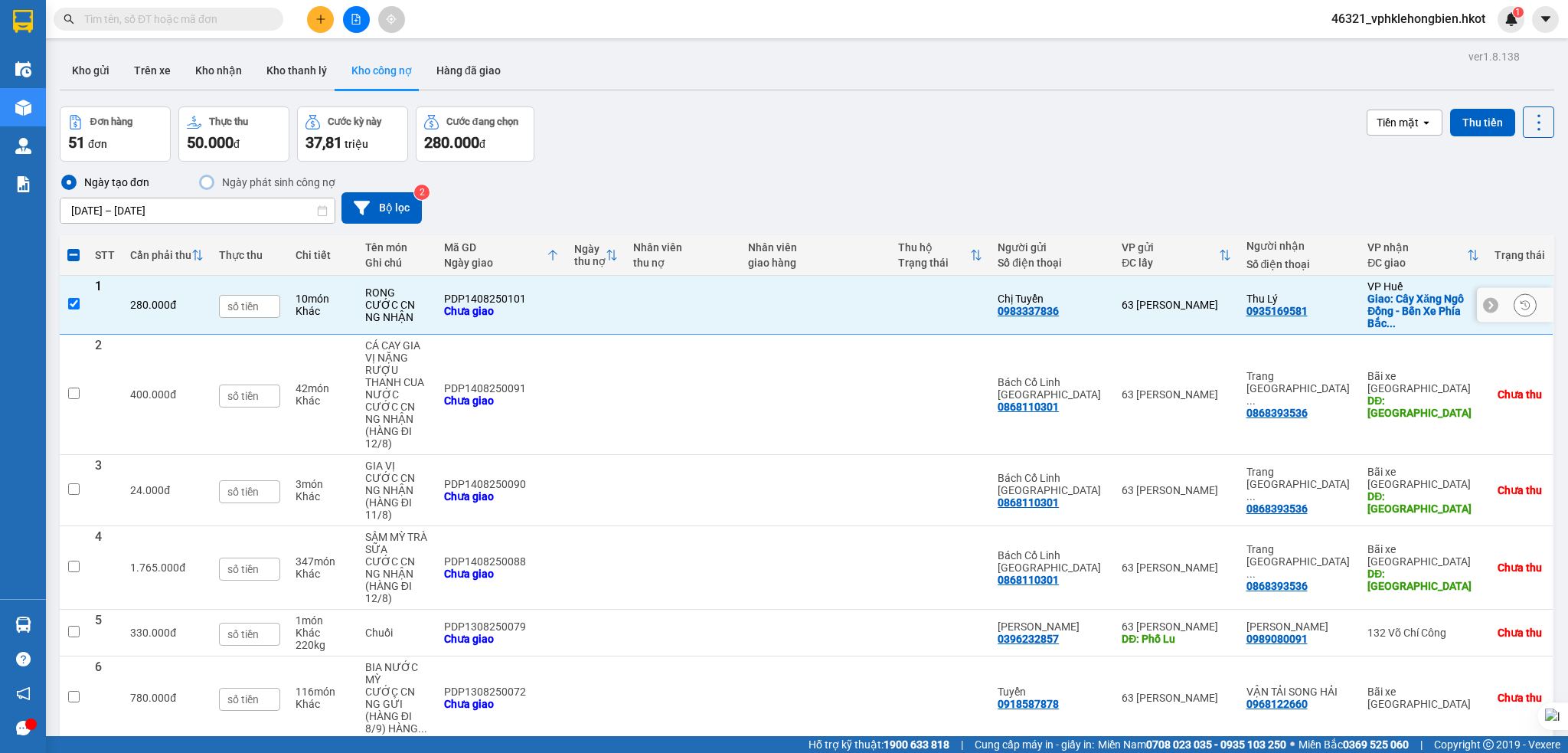
click at [246, 309] on input "text" at bounding box center [249, 306] width 62 height 23
type input "0 đ"
click at [77, 305] on input "checkbox" at bounding box center [74, 304] width 11 height 11
checkbox input "false"
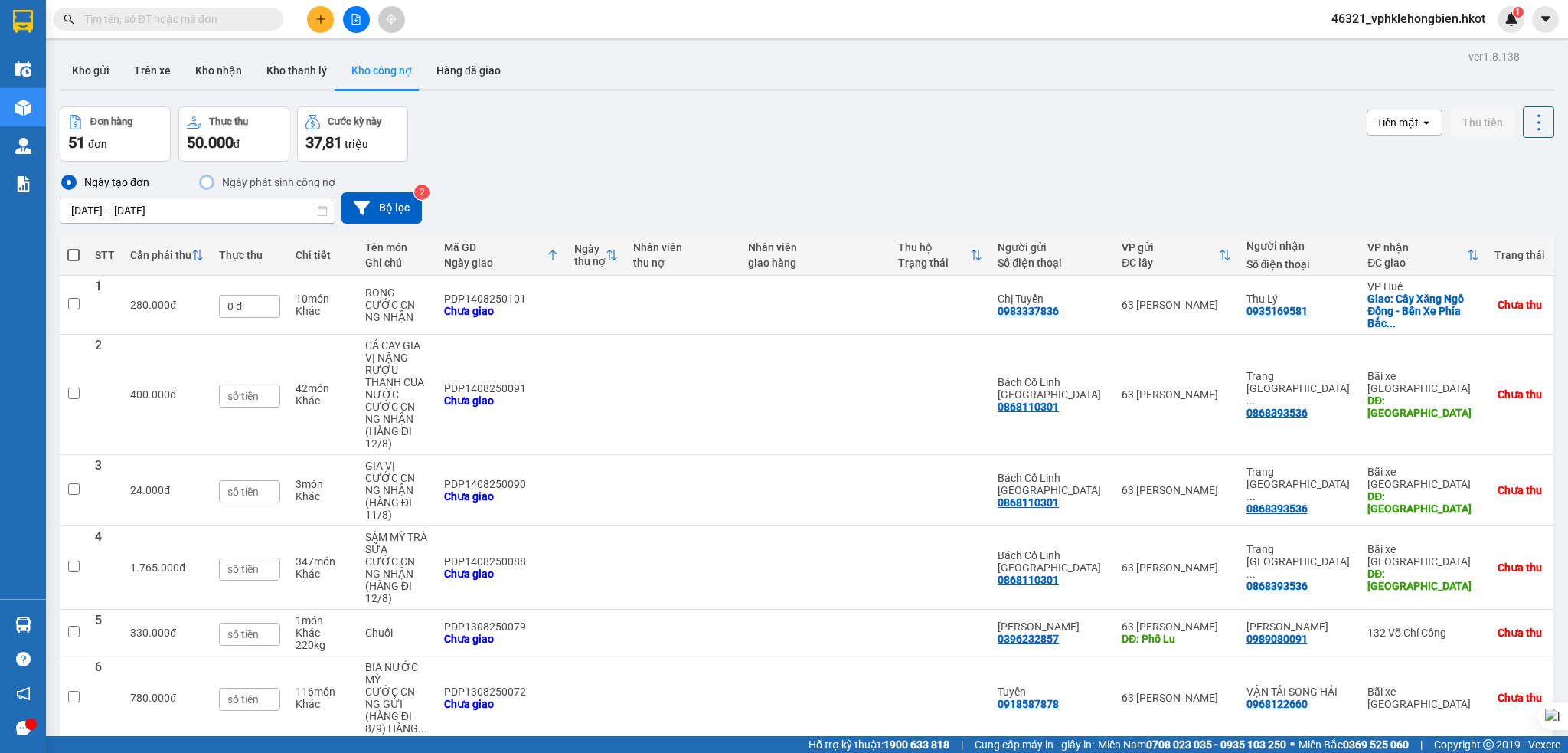
click at [743, 175] on div "Ngày tạo đơn Ngày phát sinh công nợ 01/08/2025 – 15/08/2025 Press the down arro…" at bounding box center [807, 198] width 1495 height 50
click at [88, 69] on button "Kho gửi" at bounding box center [91, 70] width 62 height 37
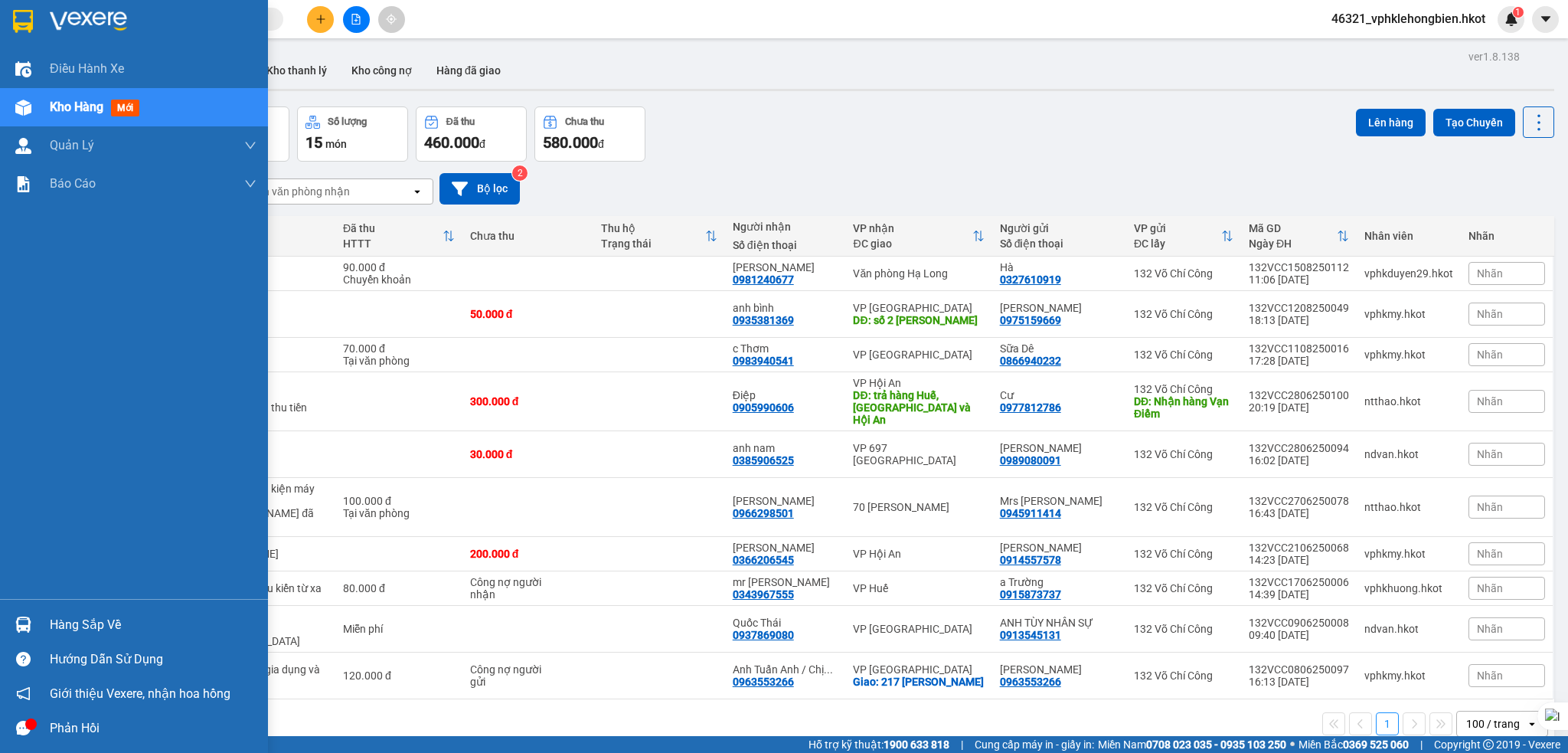
click at [22, 726] on icon "message" at bounding box center [23, 727] width 14 height 14
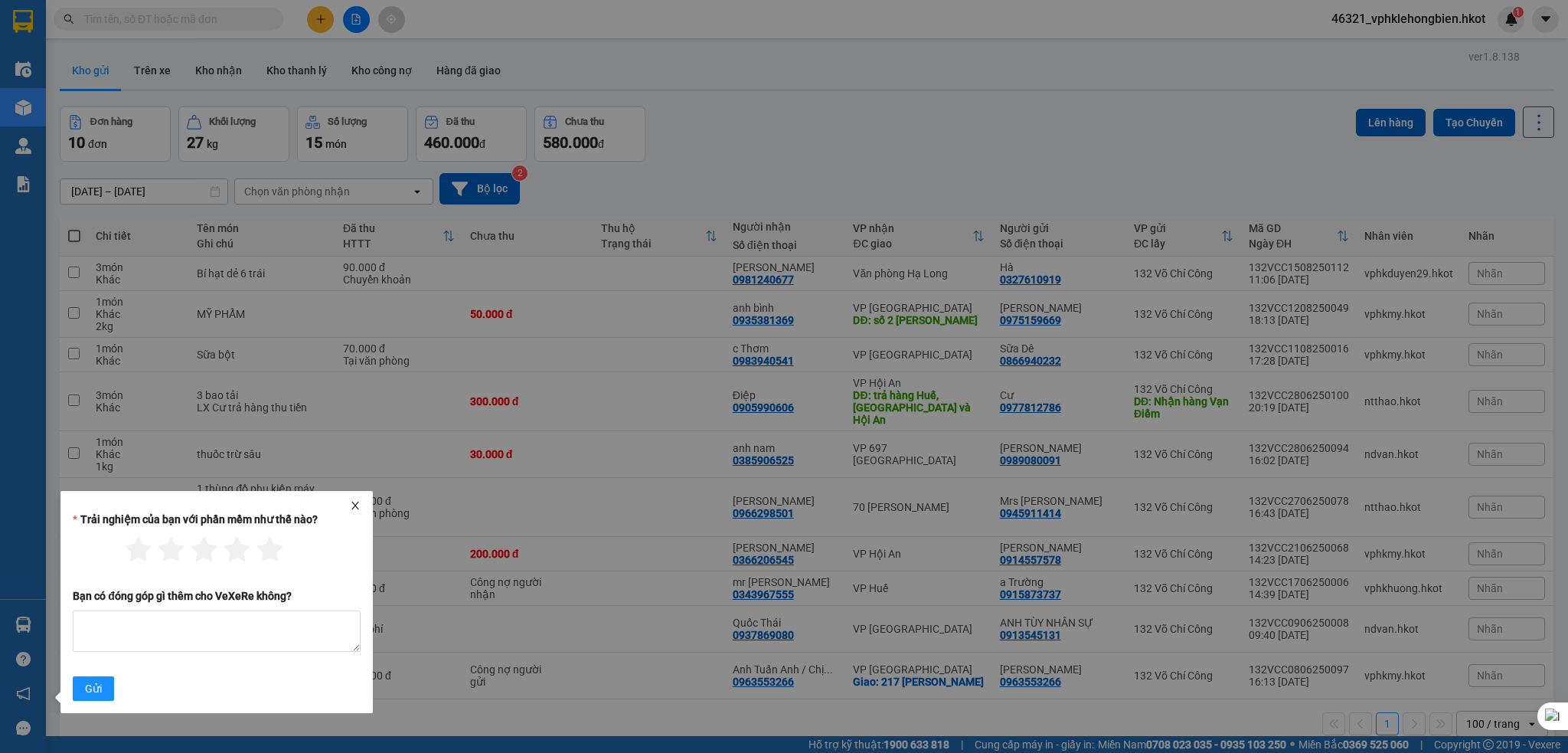
drag, startPoint x: 356, startPoint y: 501, endPoint x: 333, endPoint y: 525, distance: 33.2
click at [354, 502] on icon "close" at bounding box center [355, 505] width 10 height 10
